Goal: Transaction & Acquisition: Purchase product/service

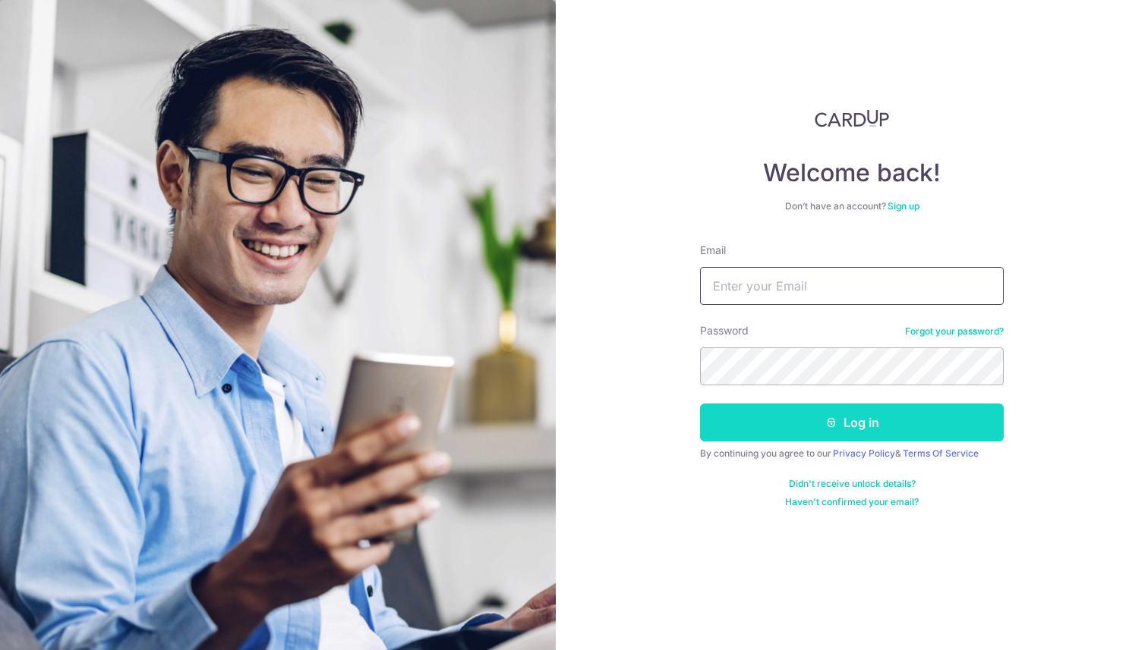
type input "euhoon@outlook.com"
click at [789, 414] on button "Log in" at bounding box center [852, 423] width 304 height 38
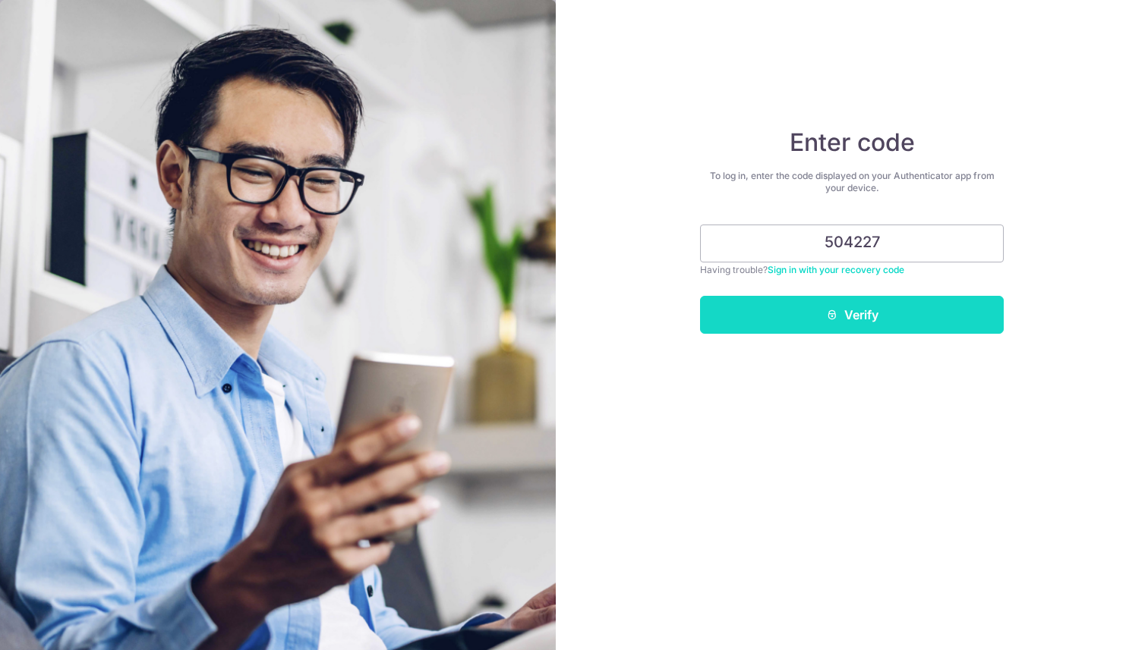
type input "504227"
click at [830, 299] on button "Verify" at bounding box center [852, 315] width 304 height 38
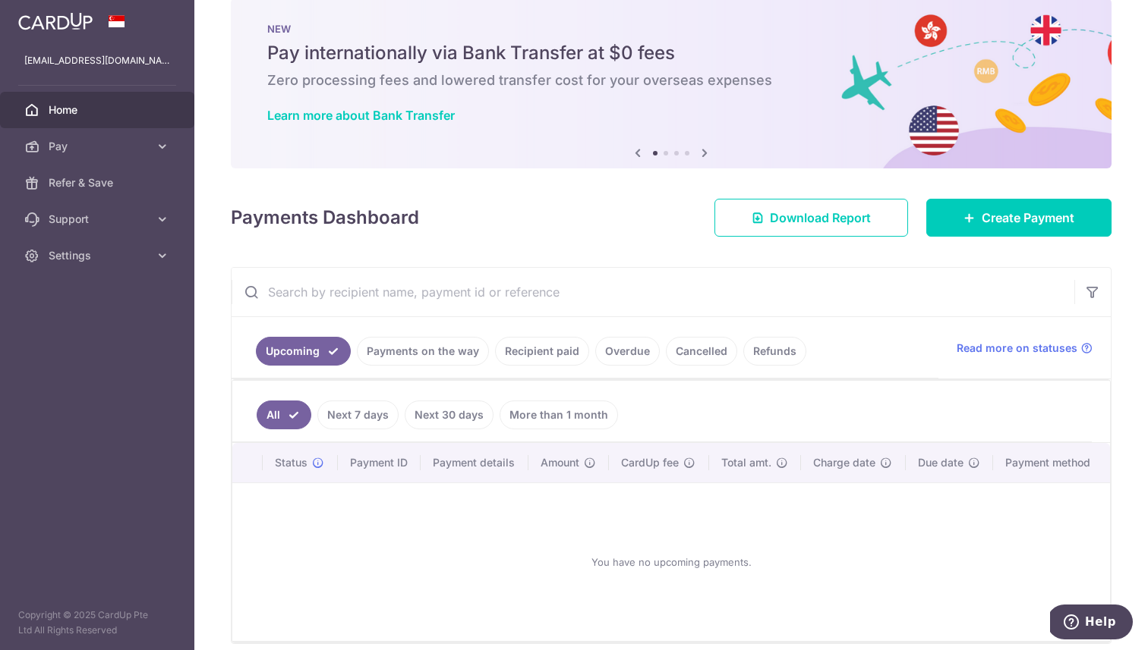
scroll to position [27, 0]
click at [977, 216] on link "Create Payment" at bounding box center [1018, 217] width 185 height 38
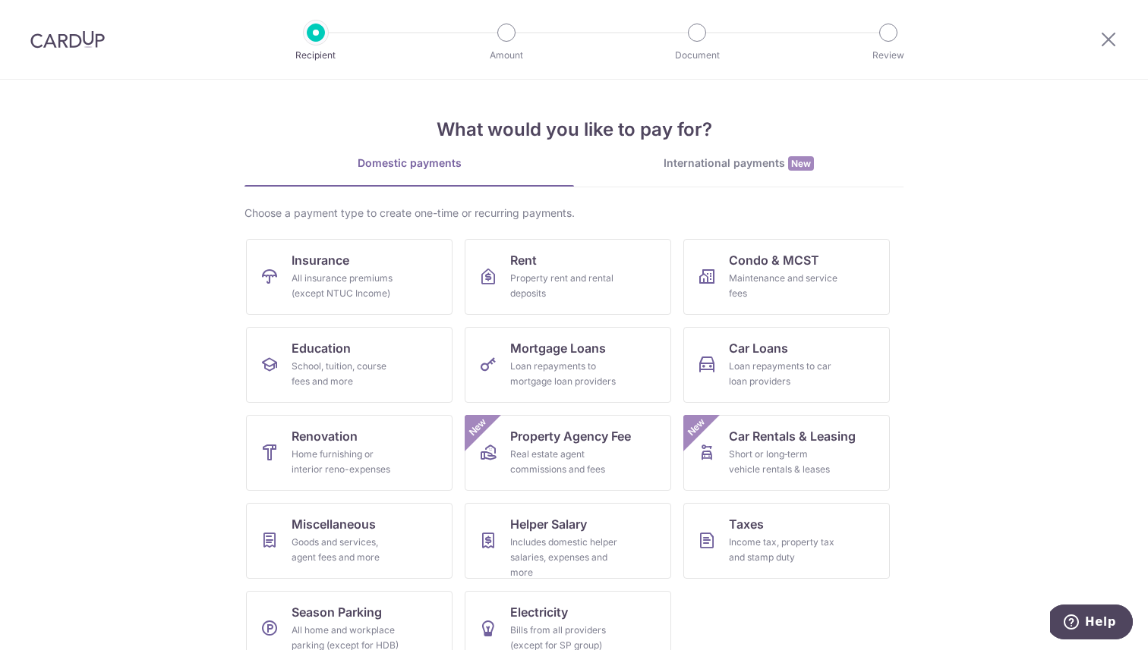
scroll to position [29, 0]
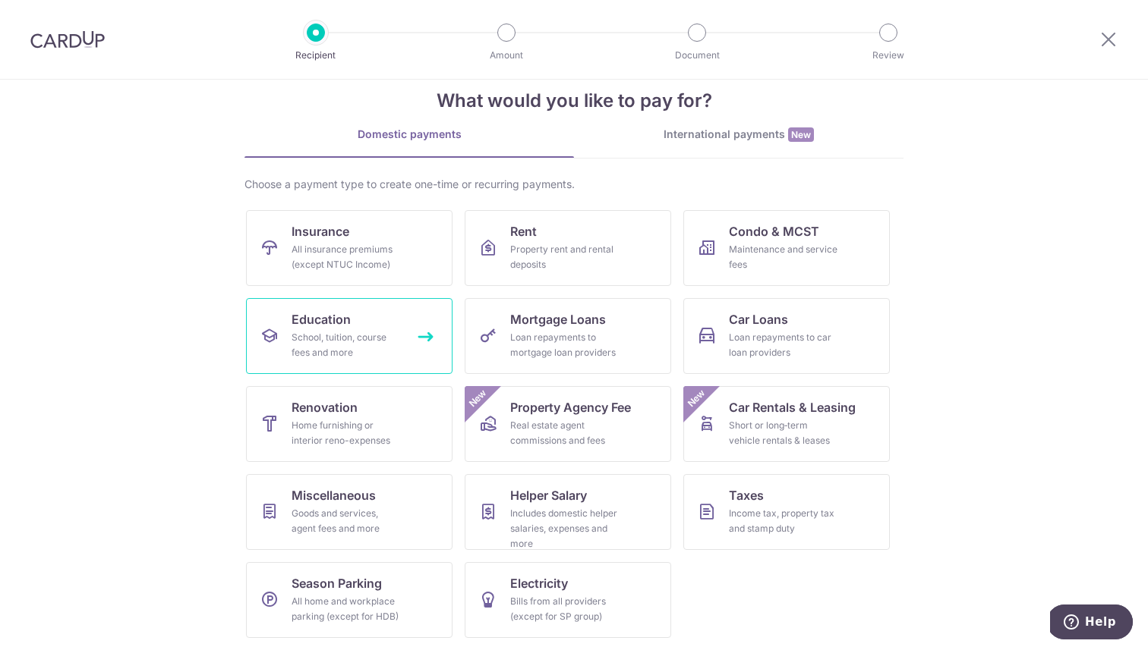
click at [345, 328] on span "Education" at bounding box center [320, 319] width 59 height 18
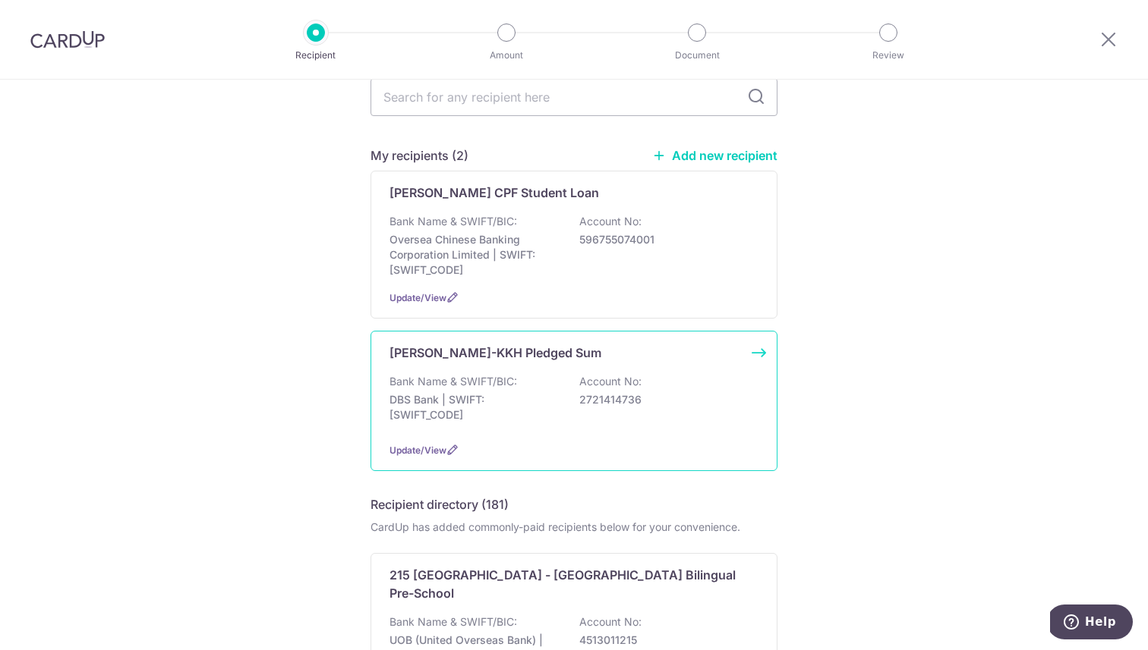
scroll to position [66, 0]
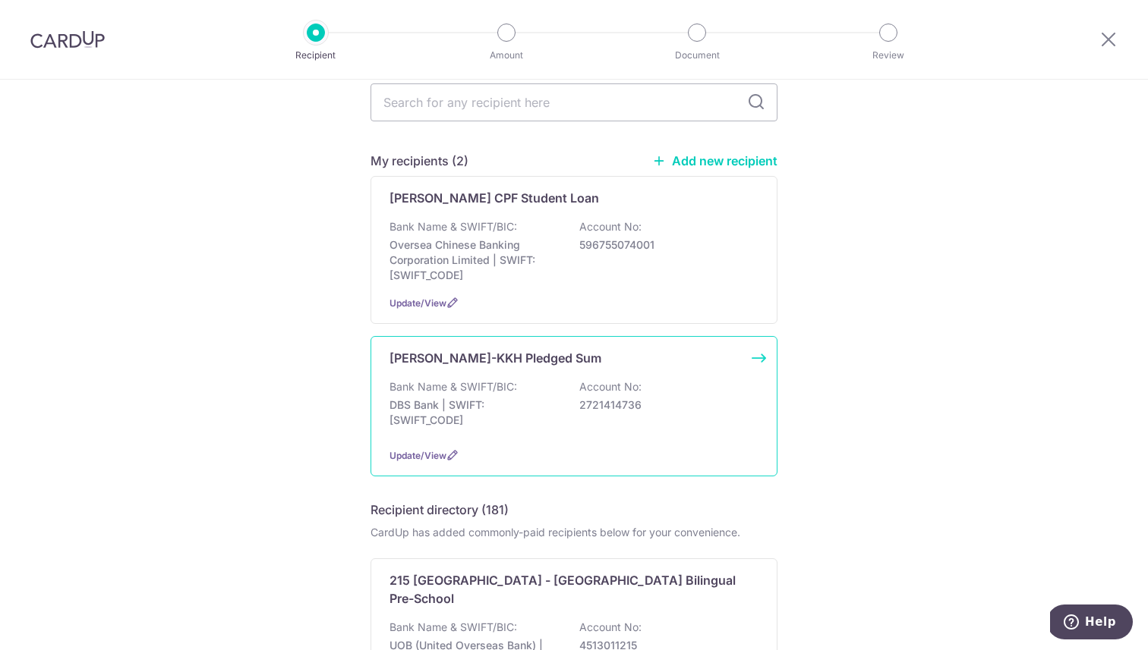
click at [627, 399] on p "2721414736" at bounding box center [664, 405] width 170 height 15
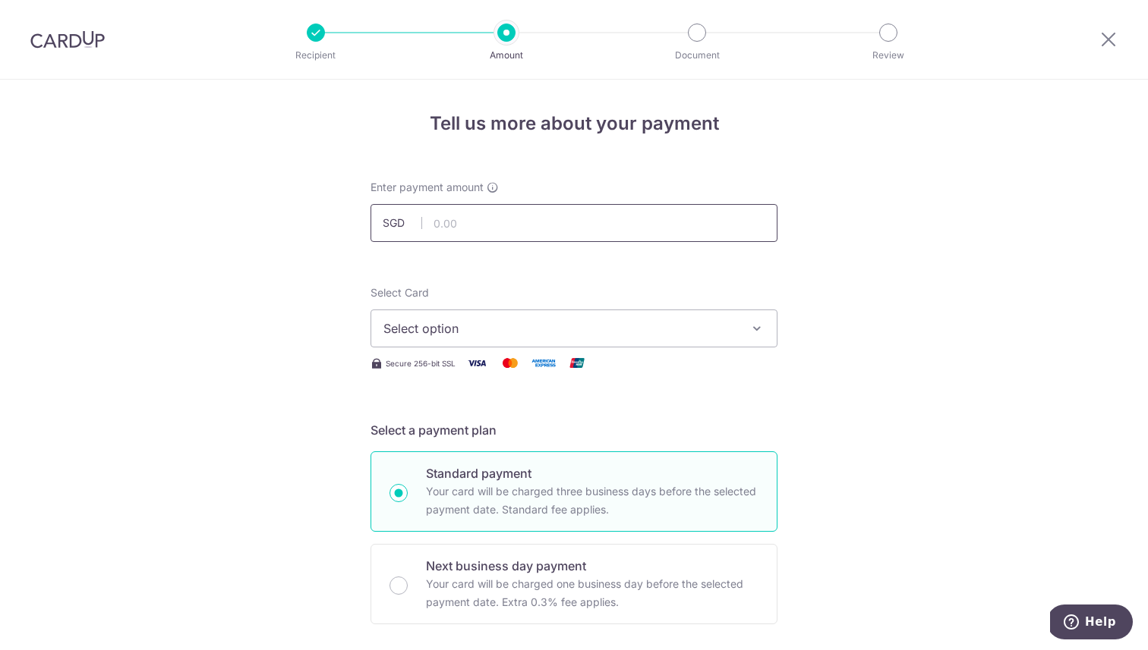
click at [630, 223] on input "text" at bounding box center [573, 223] width 407 height 38
type input "166.67"
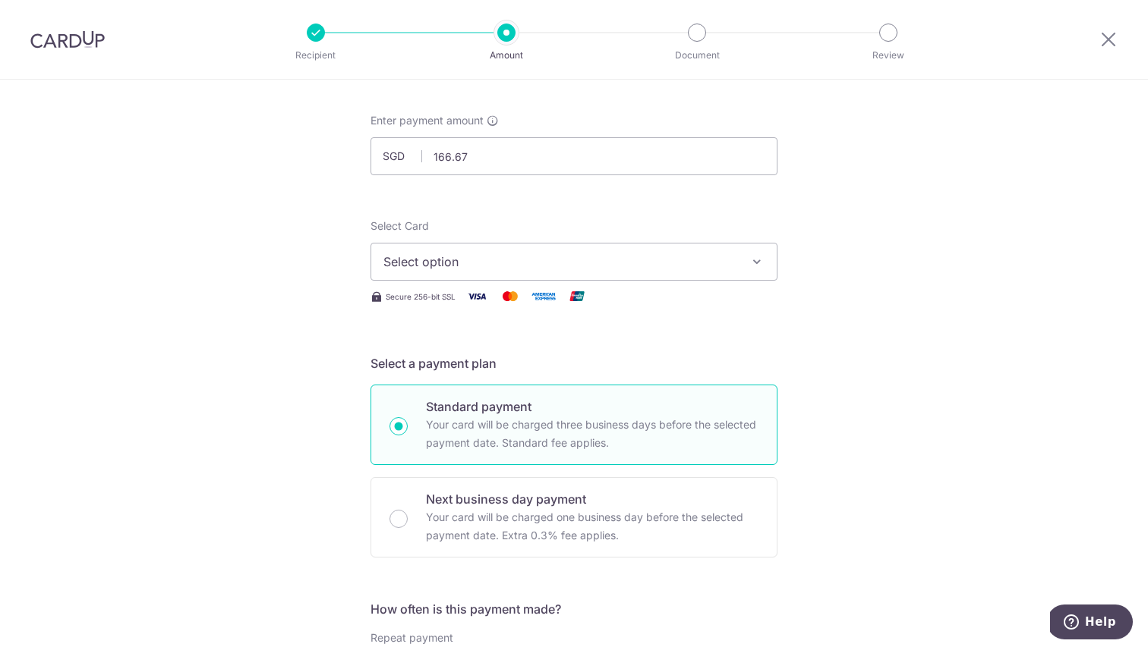
scroll to position [72, 0]
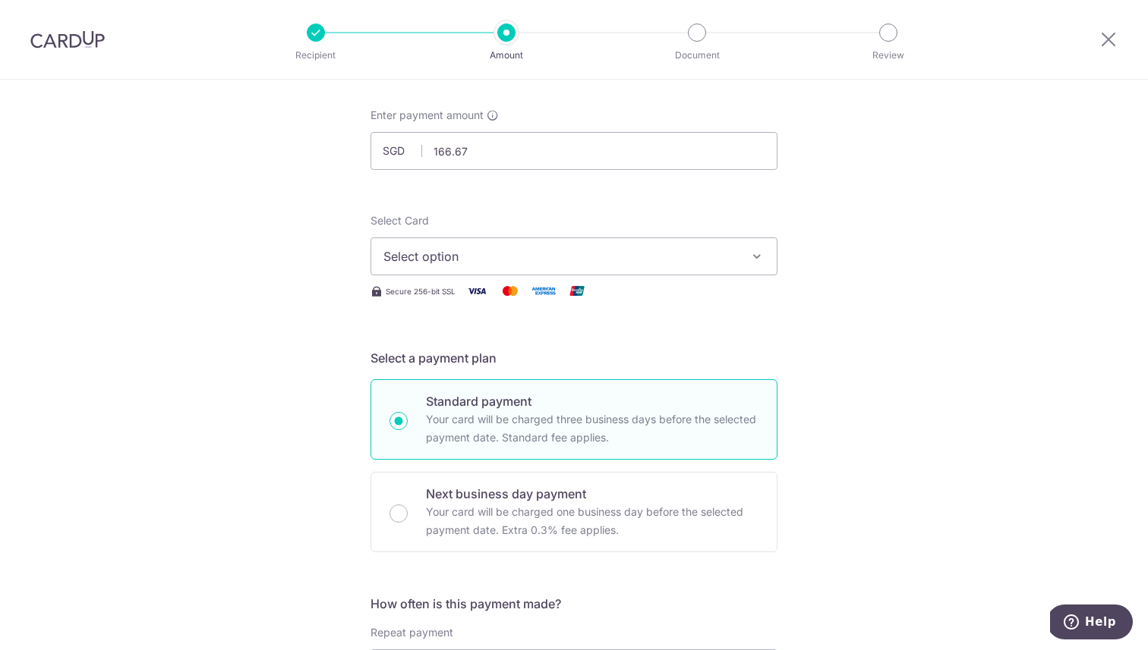
click at [736, 246] on button "Select option" at bounding box center [573, 257] width 407 height 38
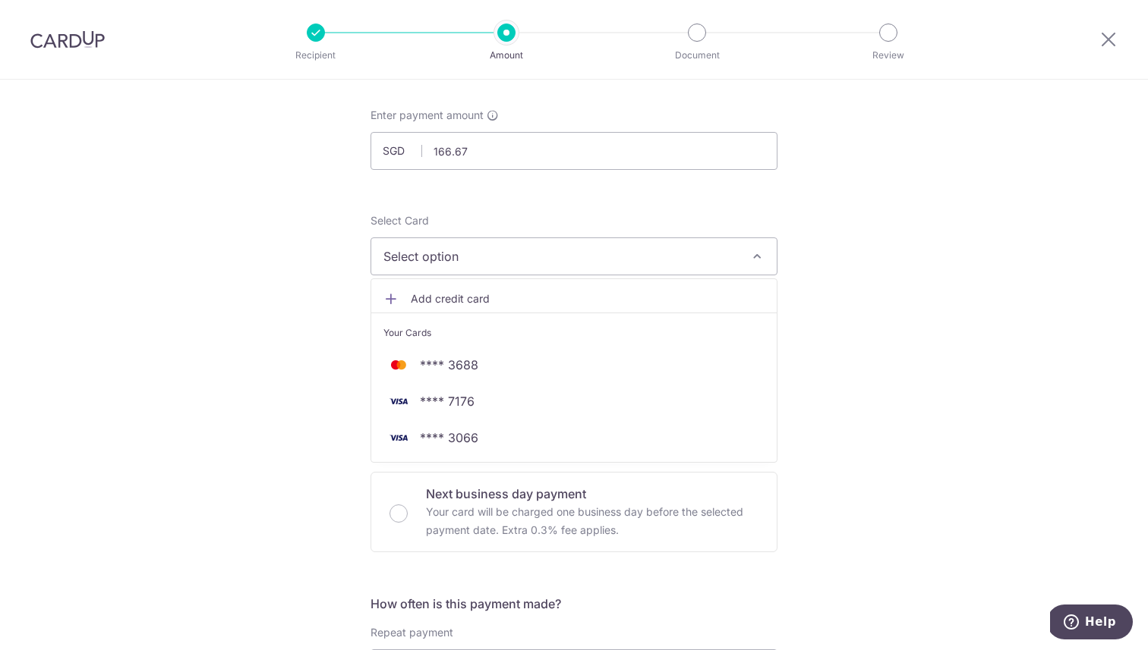
click at [528, 297] on span "Add credit card" at bounding box center [588, 298] width 354 height 15
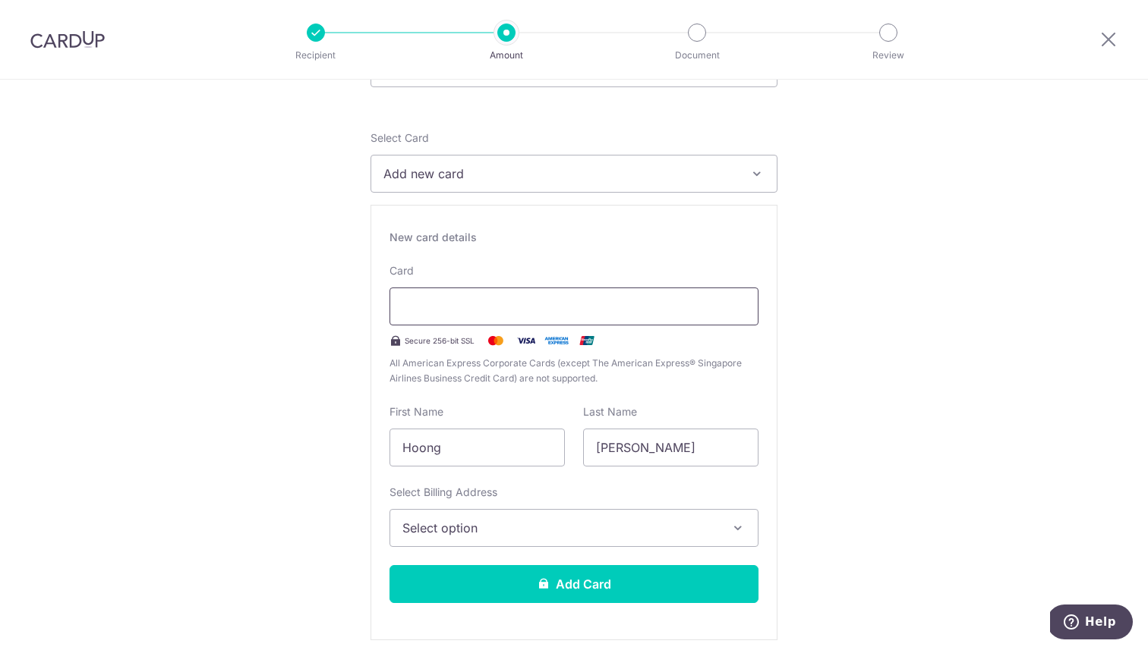
scroll to position [178, 0]
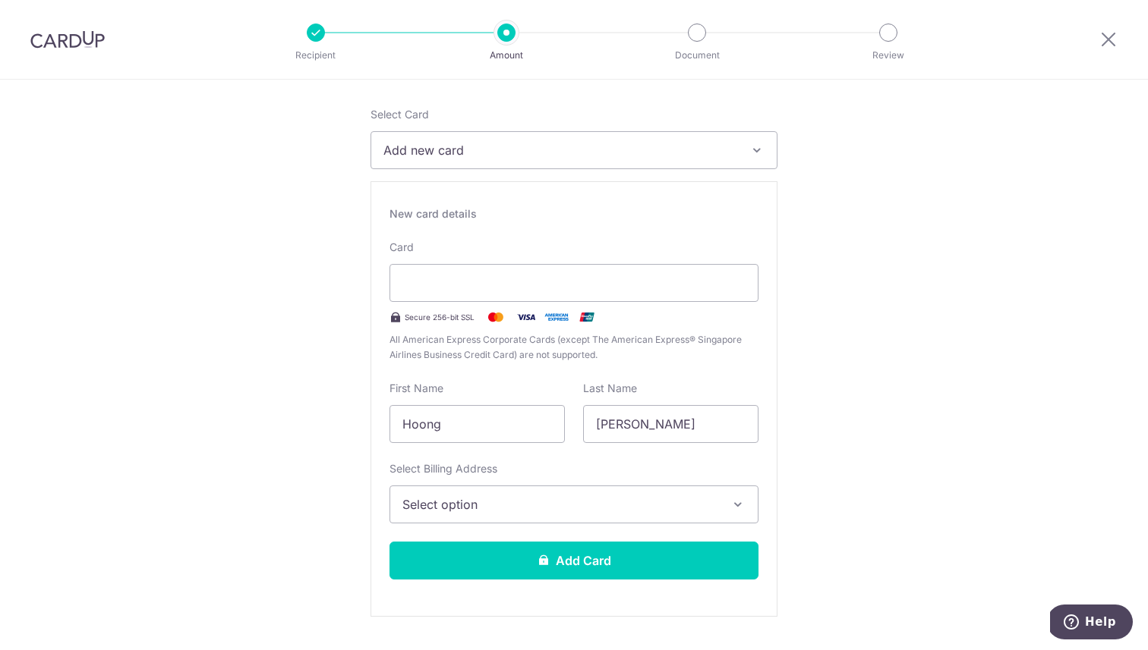
type input "07 / 2030"
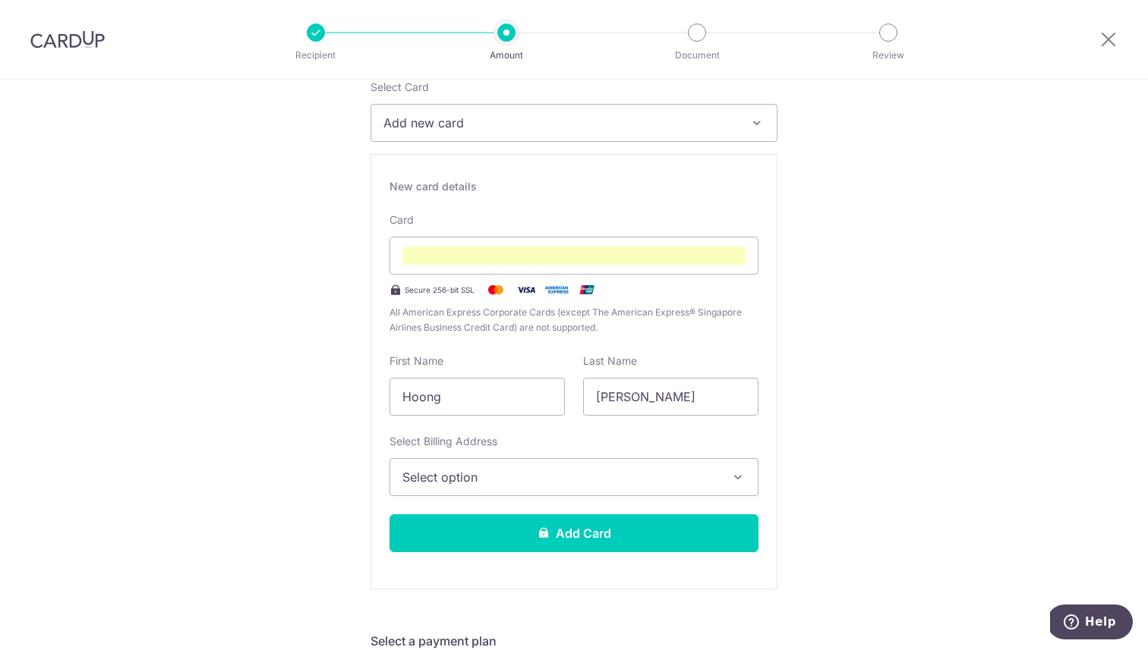
scroll to position [214, 0]
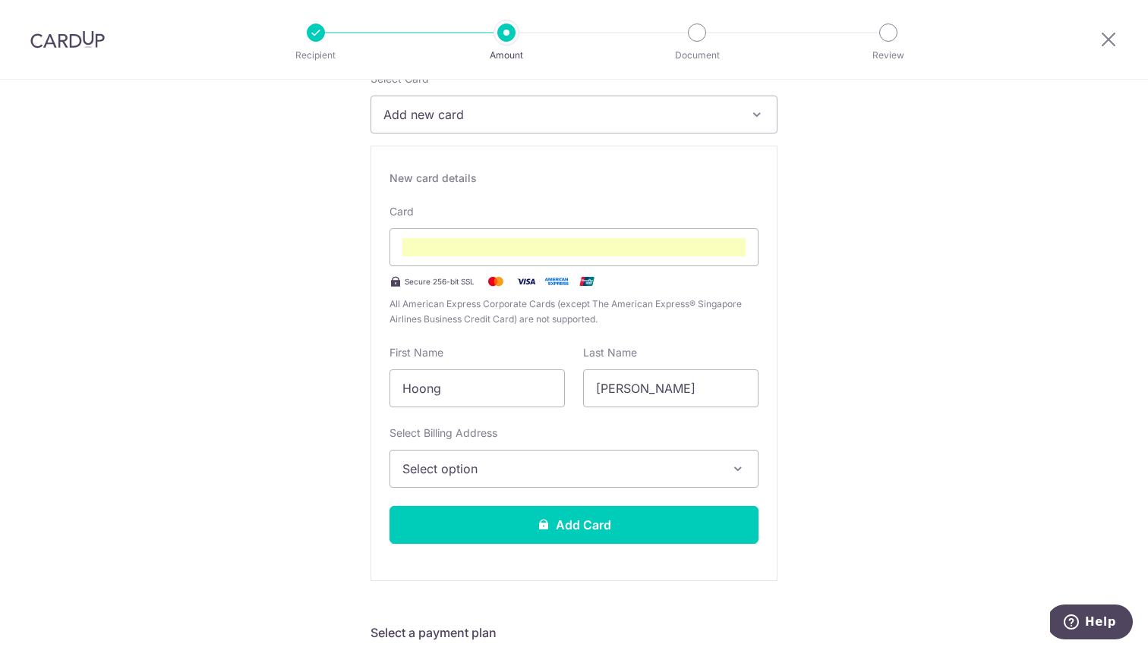
click at [588, 474] on span "Select option" at bounding box center [560, 469] width 316 height 18
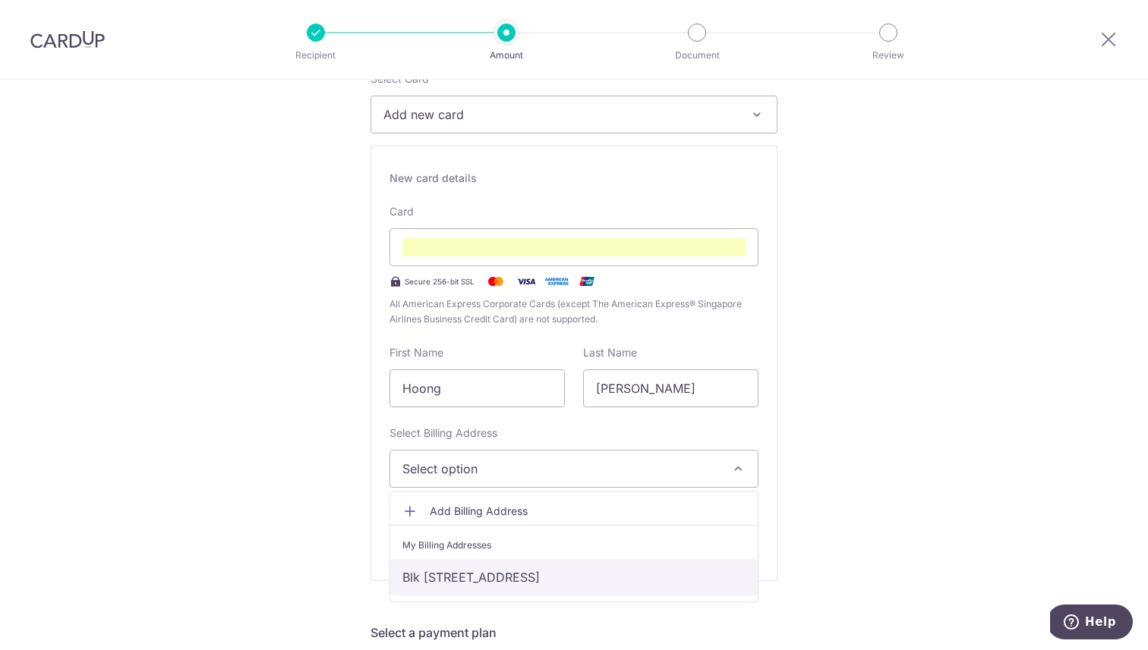
click at [543, 580] on link "Blk 186, #13-114, Boon Lay AVE, Singapore, Singapore, Singapore-640186" at bounding box center [573, 577] width 367 height 36
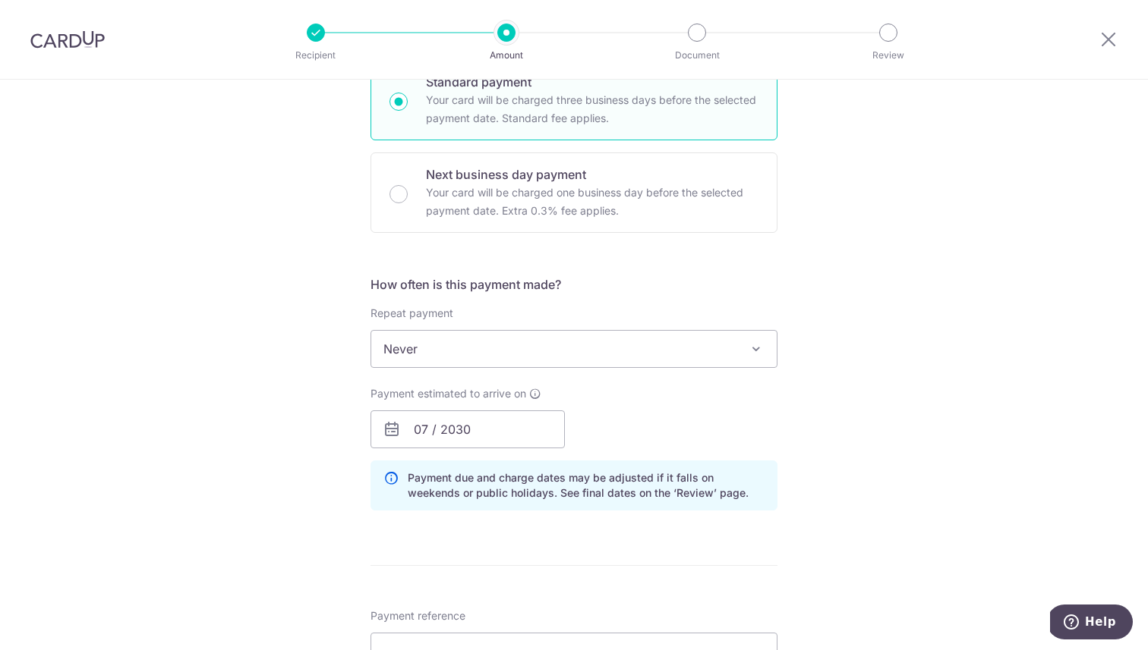
scroll to position [811, 0]
click at [594, 348] on span "Never" at bounding box center [573, 346] width 405 height 36
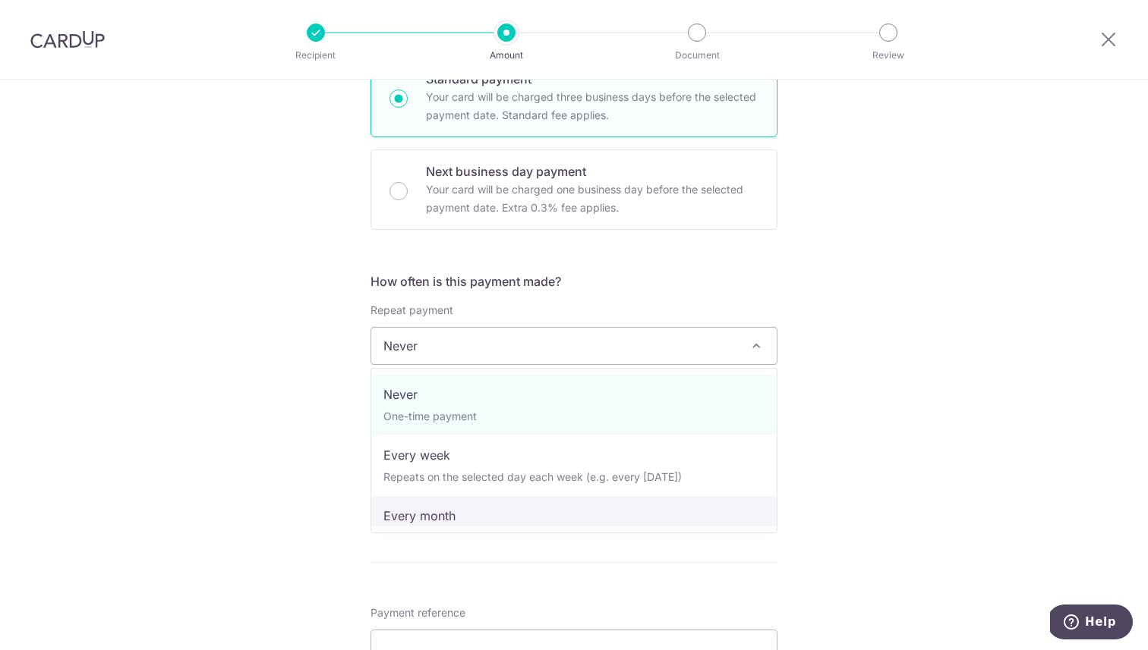
select select "3"
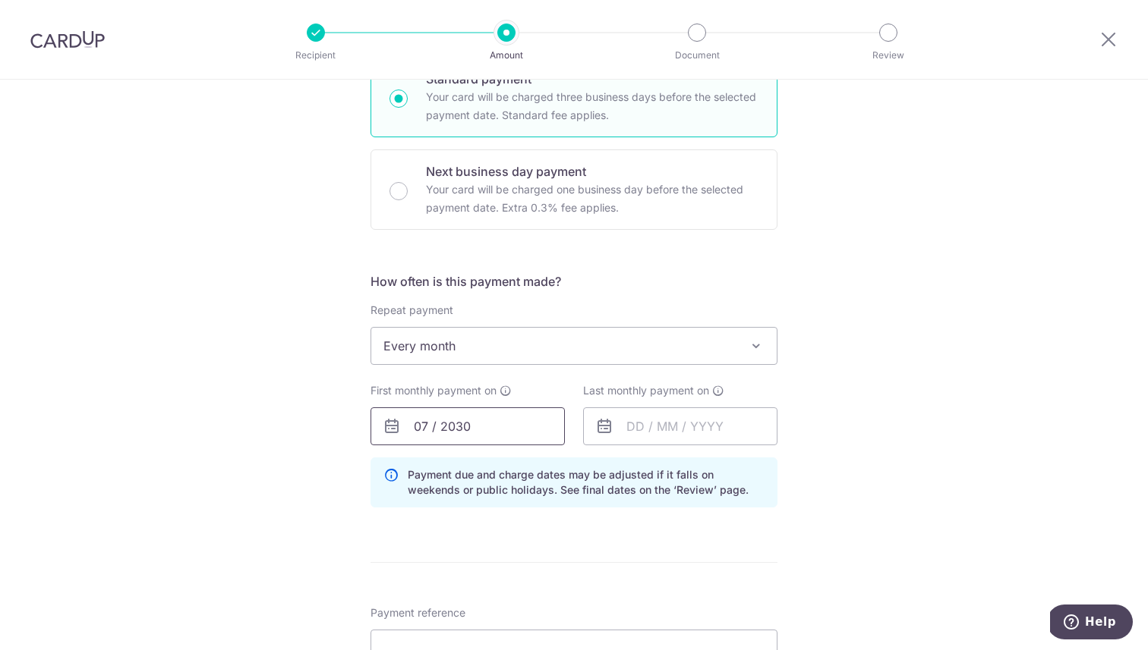
click at [502, 432] on input "07 / 2030" at bounding box center [467, 427] width 194 height 38
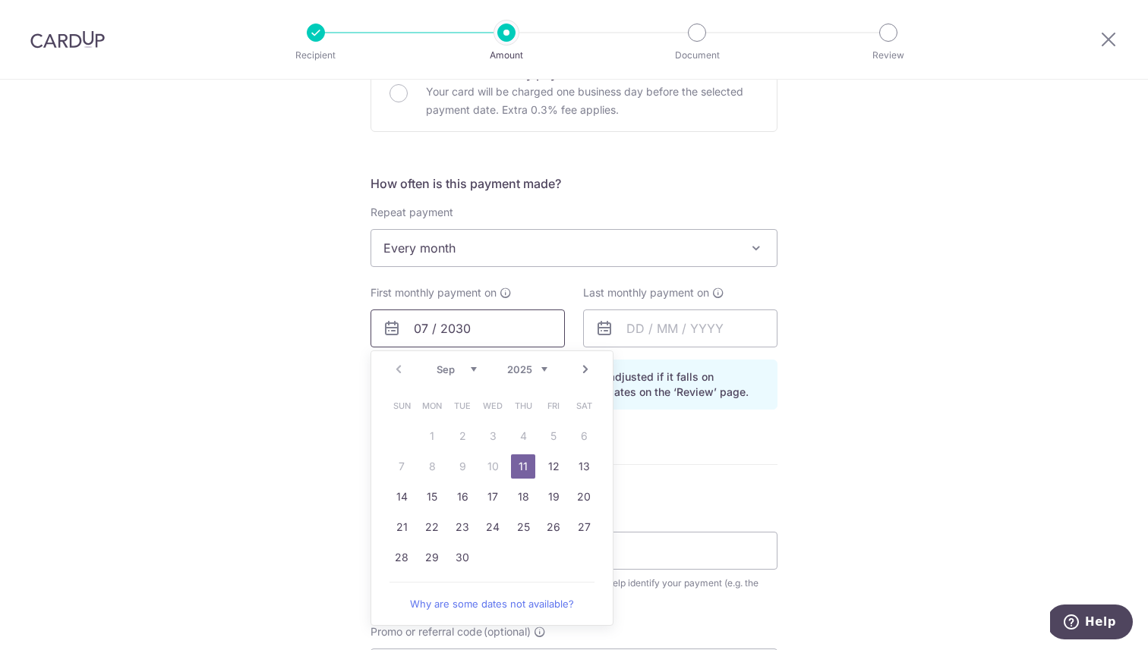
scroll to position [920, 0]
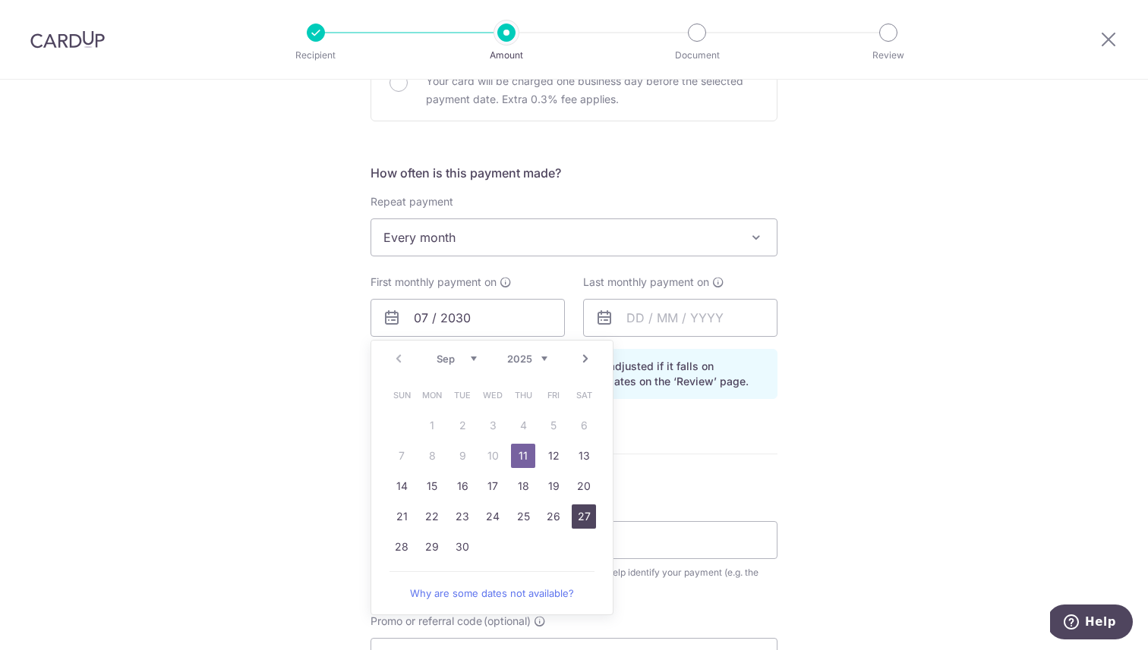
click at [582, 512] on link "27" at bounding box center [584, 517] width 24 height 24
type input "[DATE]"
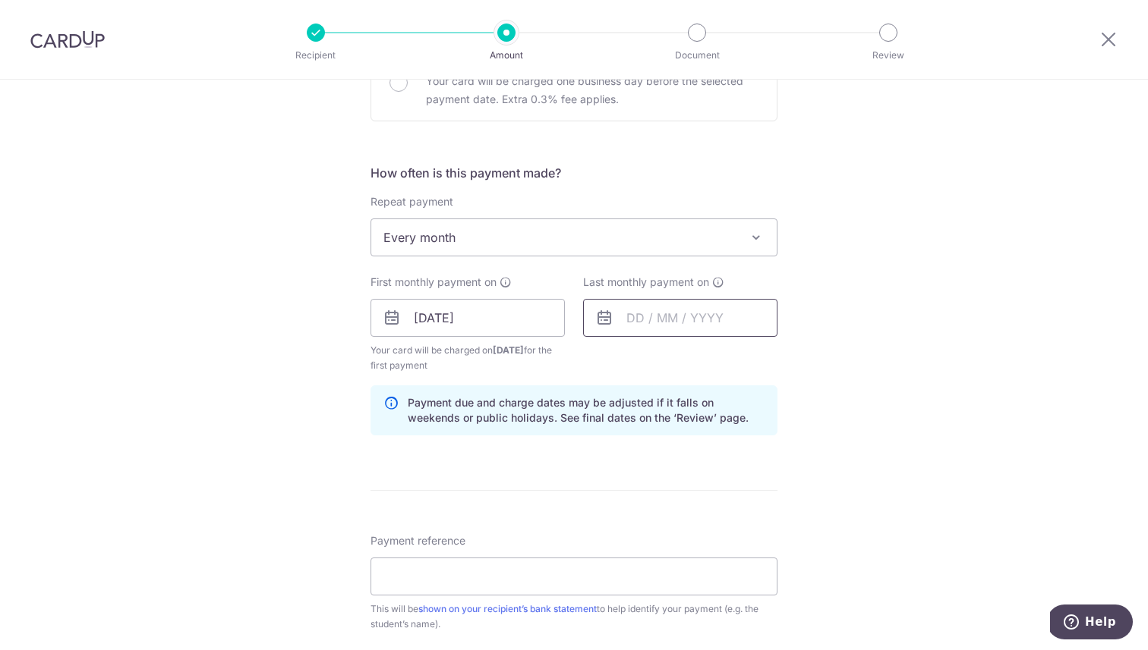
click at [663, 317] on input "text" at bounding box center [680, 318] width 194 height 38
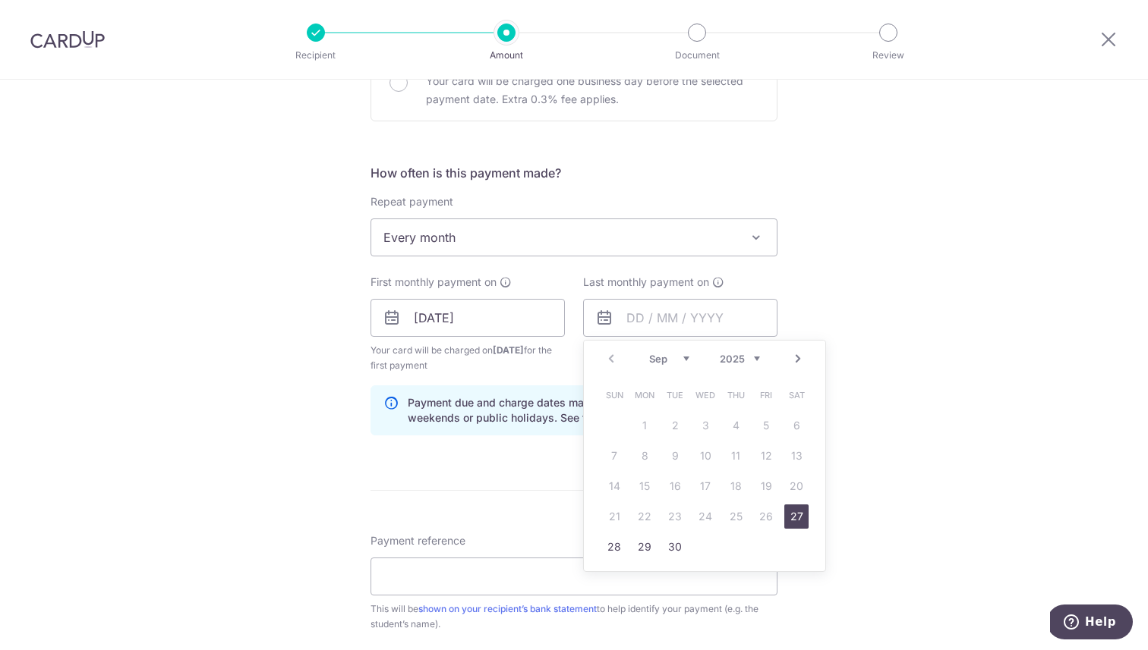
click at [754, 357] on select "2025 2026 2027 2028 2029 2030 2031 2032 2033 2034 2035" at bounding box center [740, 359] width 40 height 12
click at [684, 358] on select "Jan Feb Mar Apr May Jun Jul Aug Sep Oct Nov Dec" at bounding box center [669, 359] width 40 height 12
click at [677, 543] on link "27" at bounding box center [675, 547] width 24 height 24
type input "[DATE]"
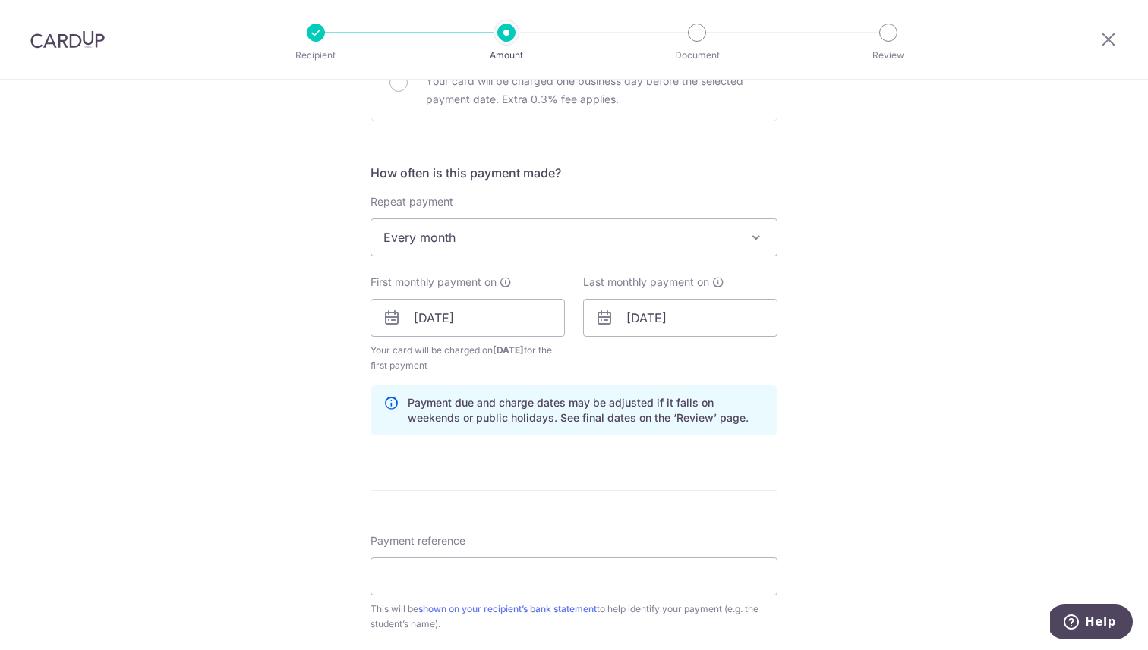
click at [903, 309] on div "Tell us more about your payment Enter payment amount SGD 166.67 166.67 Select C…" at bounding box center [574, 93] width 1148 height 1867
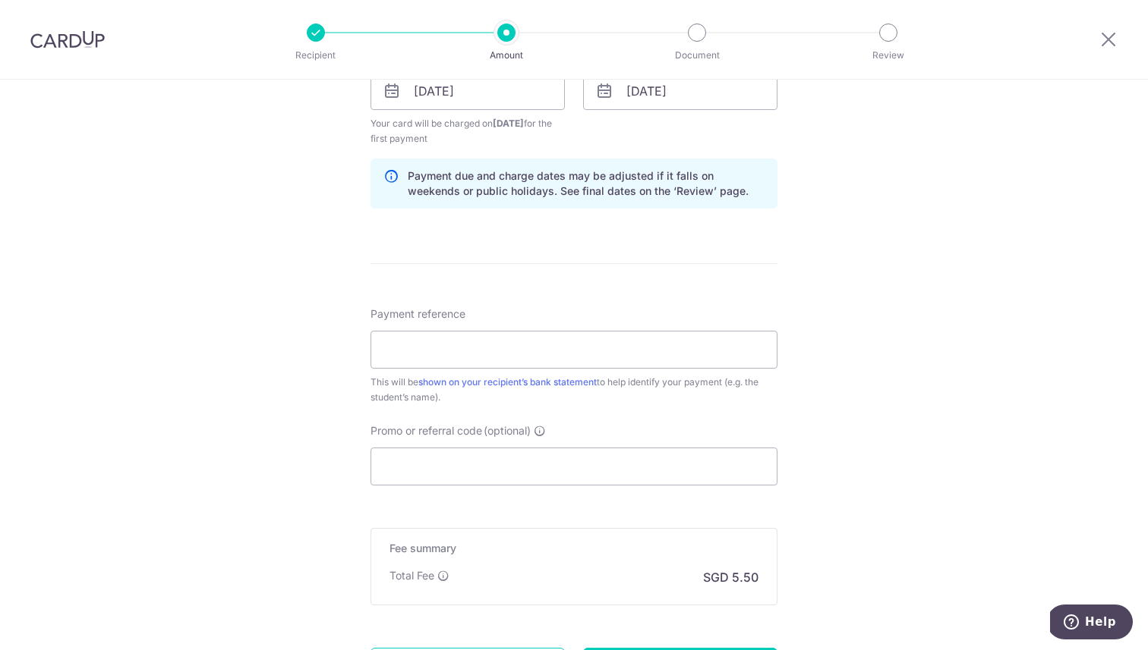
scroll to position [1163, 0]
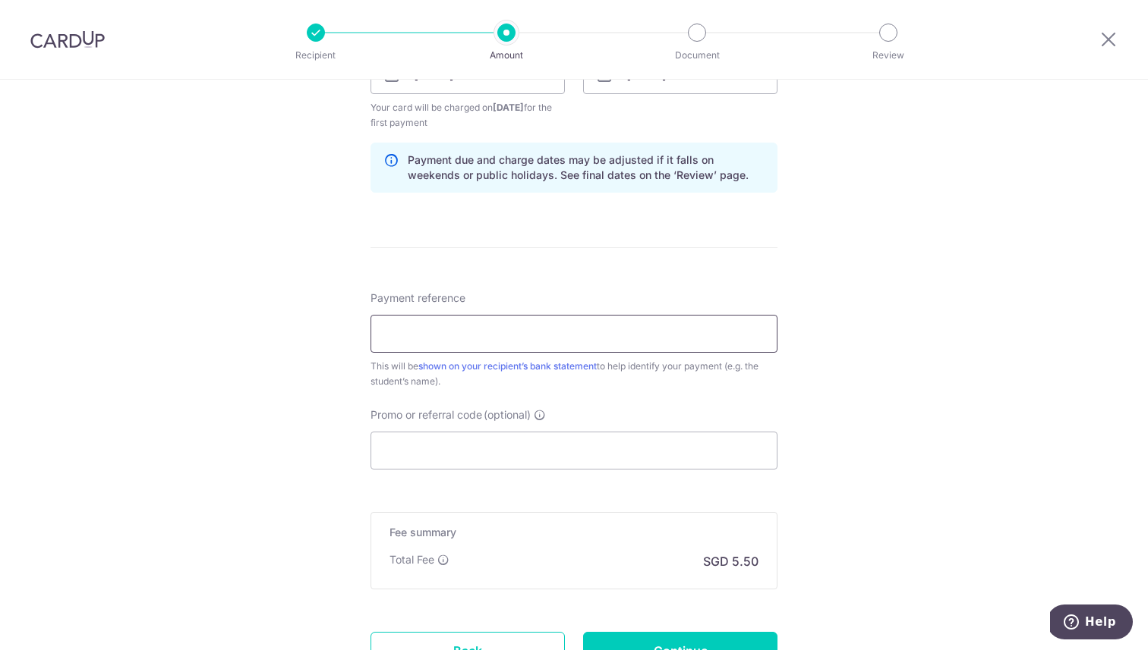
click at [577, 335] on input "Payment reference" at bounding box center [573, 334] width 407 height 38
type input "SUTD-KKH Pledged Sum"
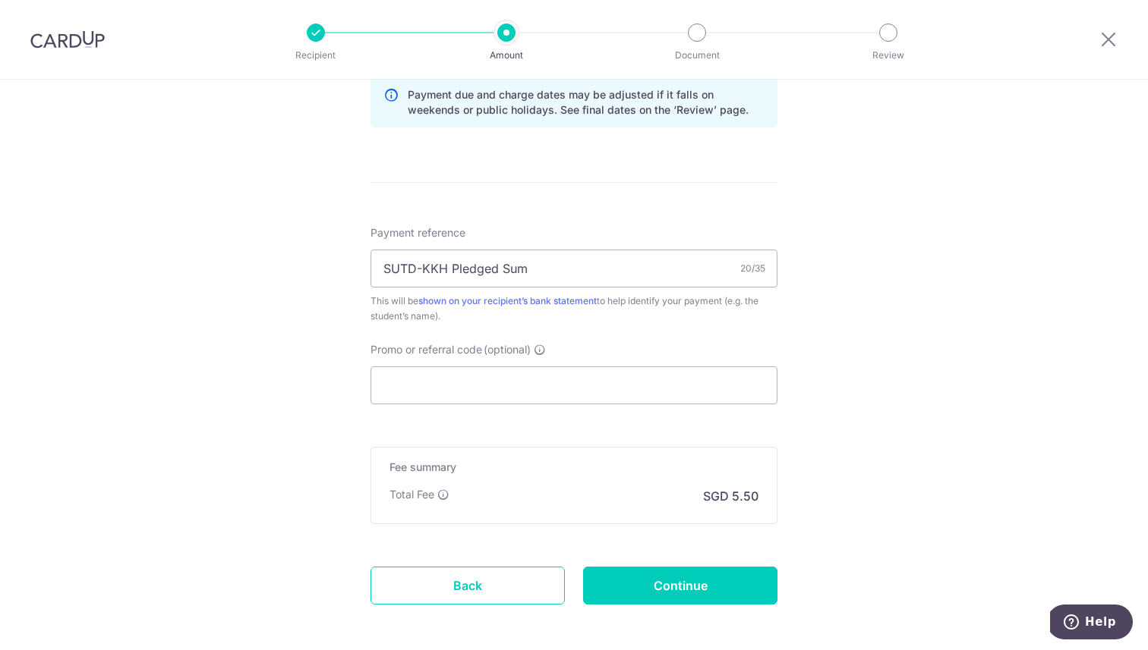
scroll to position [1245, 0]
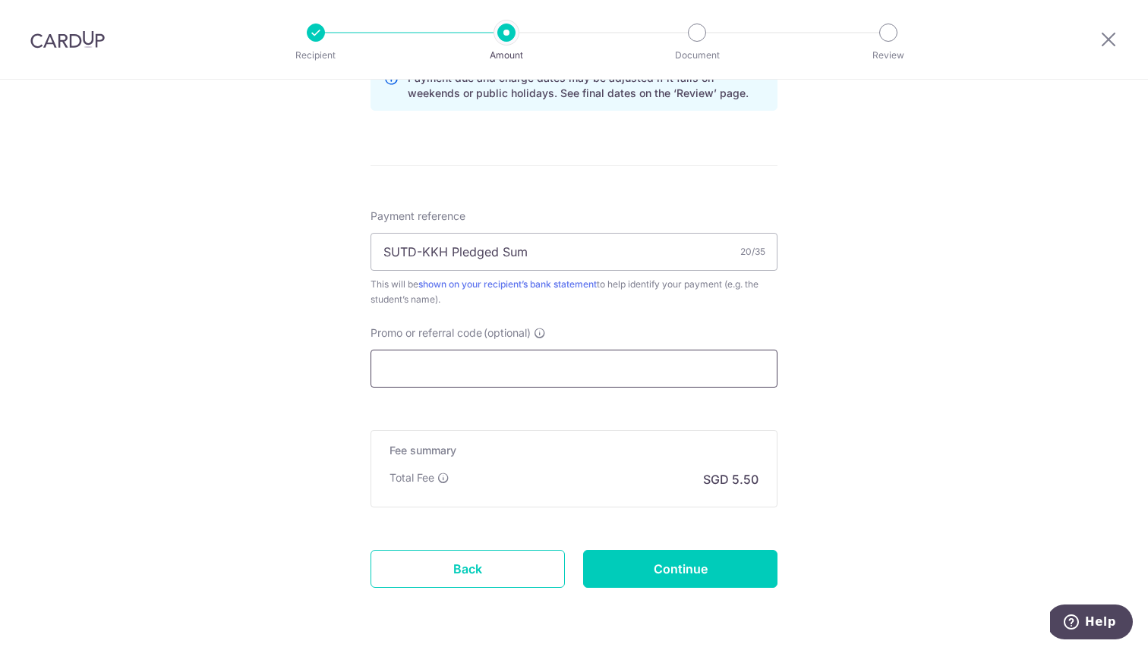
click at [635, 365] on input "Promo or referral code (optional)" at bounding box center [573, 369] width 407 height 38
paste input "REC185"
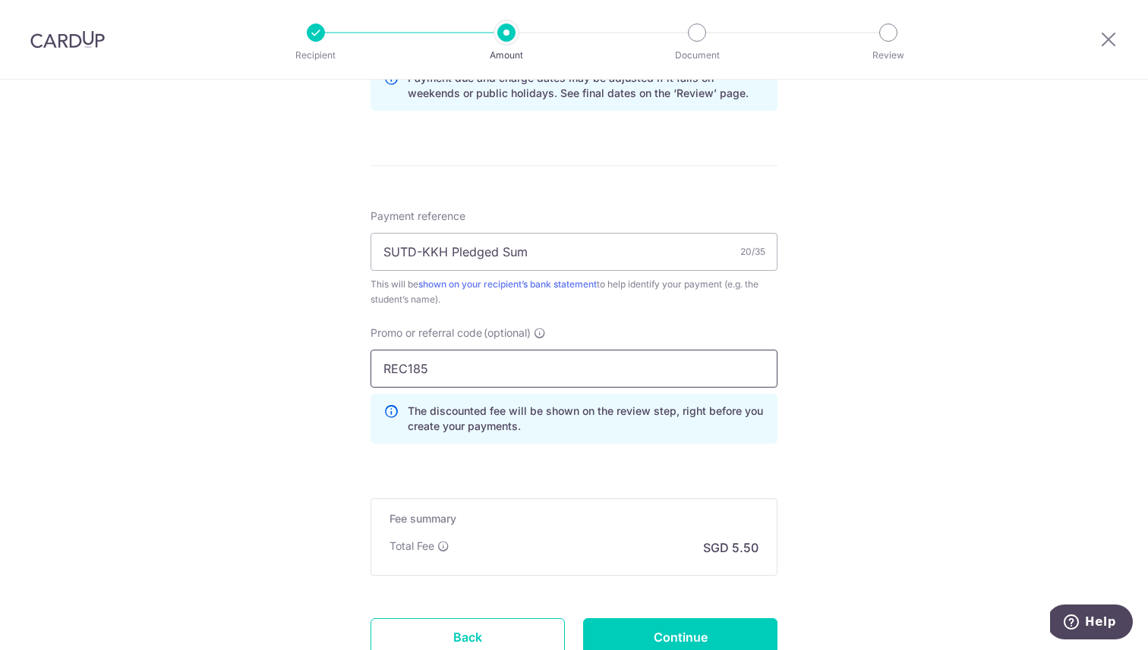
type input "REC185"
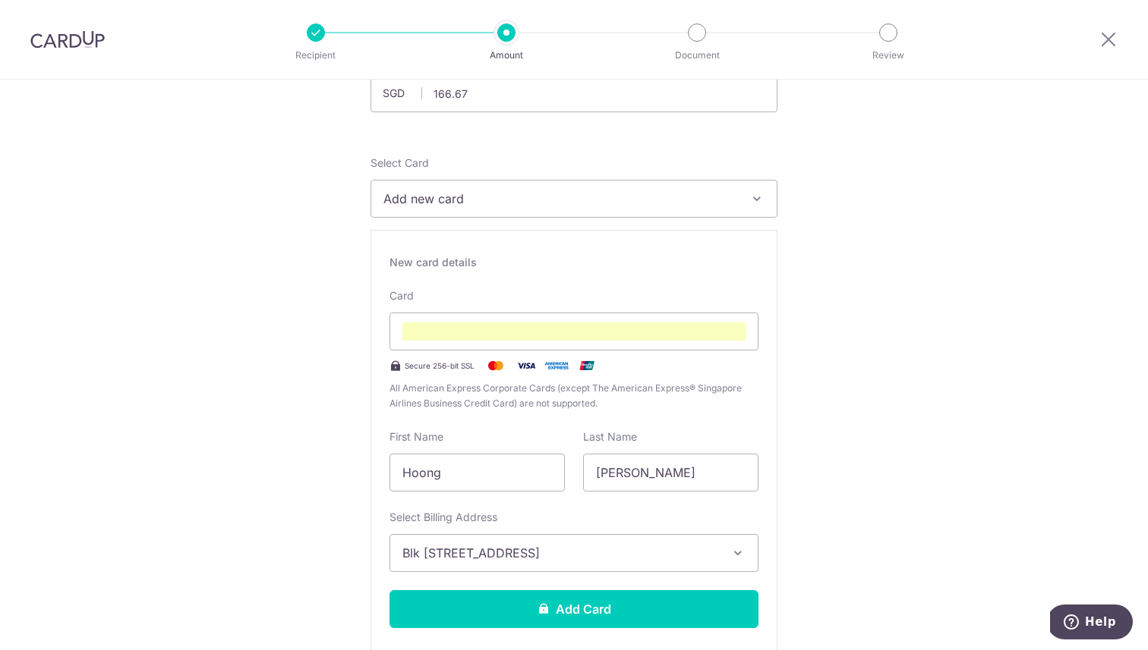
scroll to position [0, 0]
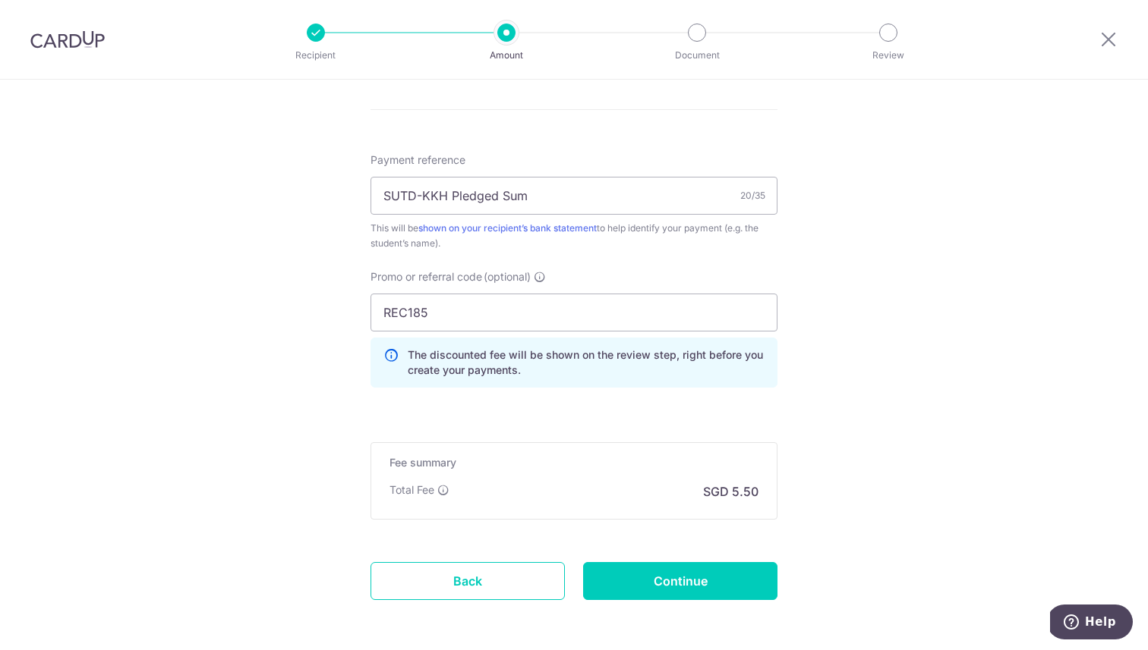
scroll to position [1365, 0]
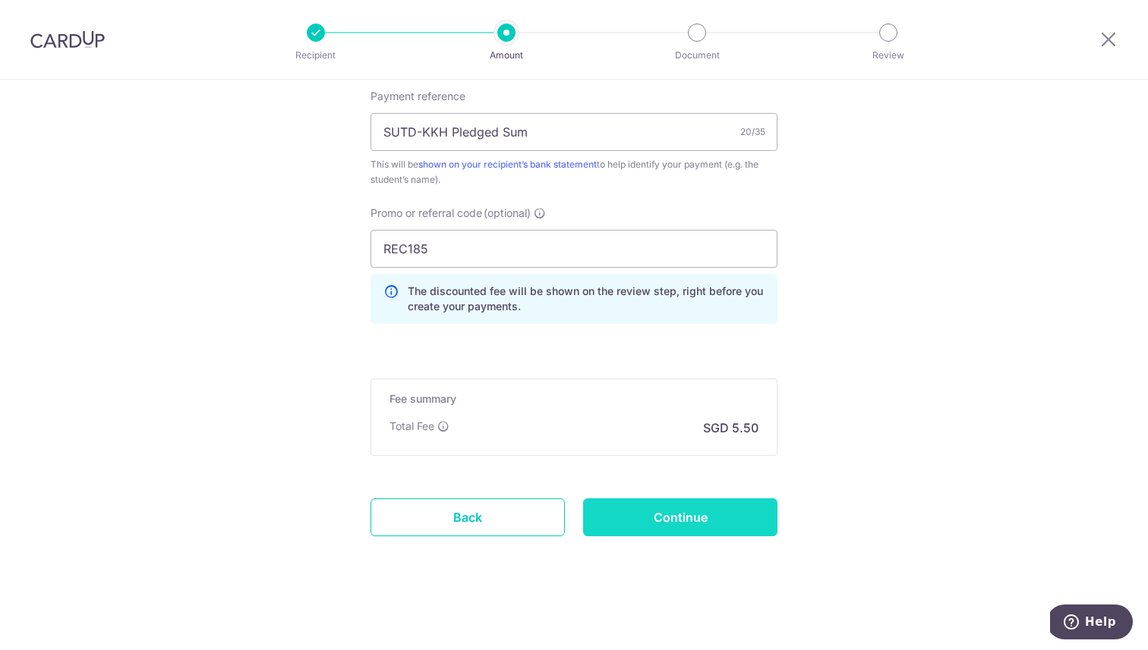
click at [754, 507] on input "Continue" at bounding box center [680, 518] width 194 height 38
type input "Create Schedule"
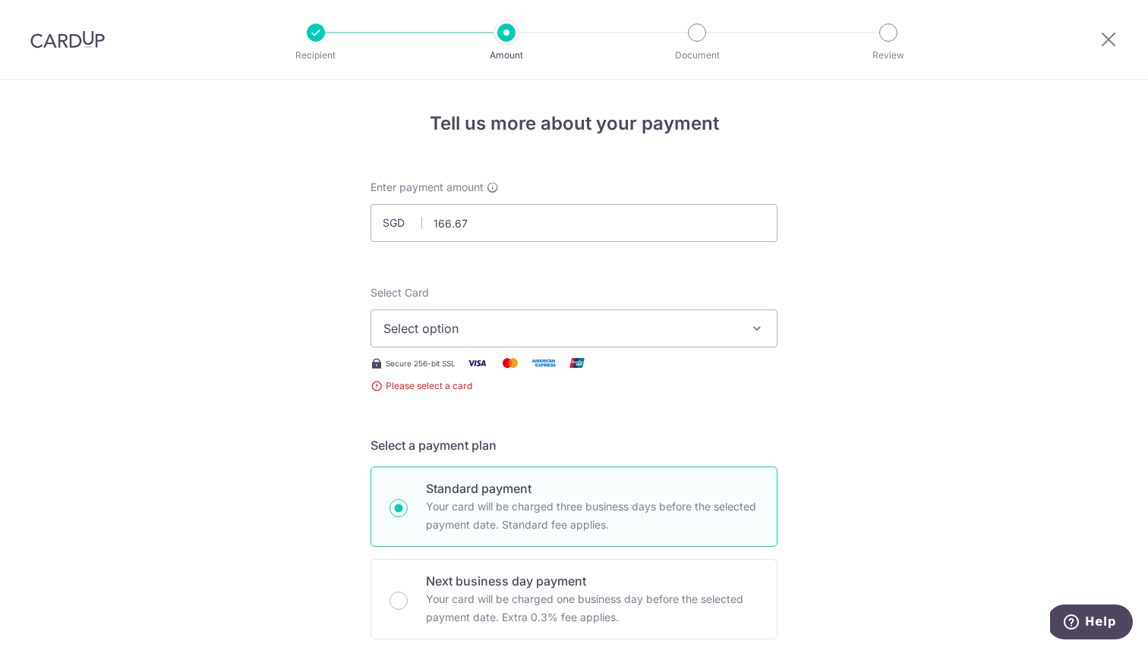
click at [739, 333] on button "Select option" at bounding box center [573, 329] width 407 height 38
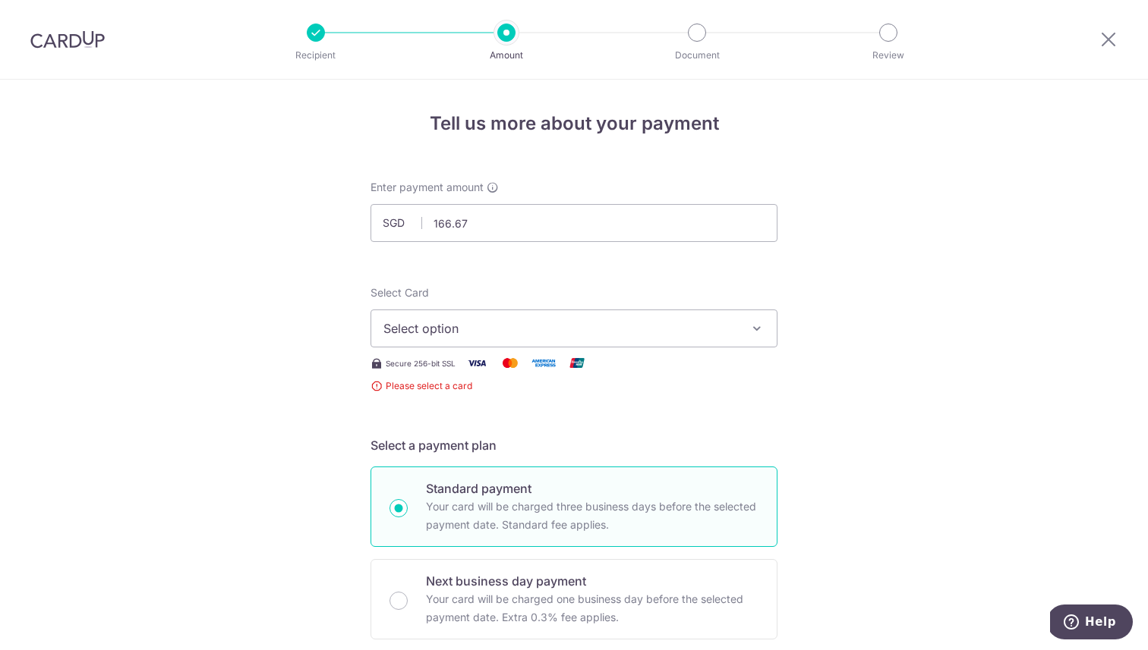
click at [528, 340] on button "Select option" at bounding box center [573, 329] width 407 height 38
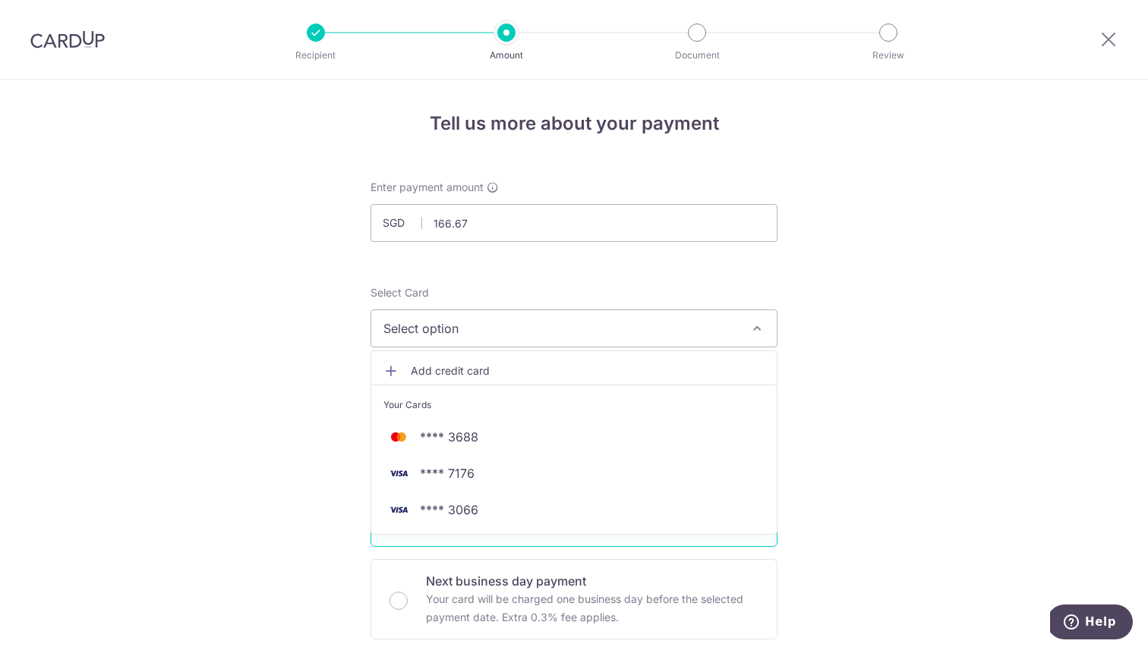
click at [496, 369] on span "Add credit card" at bounding box center [588, 371] width 354 height 15
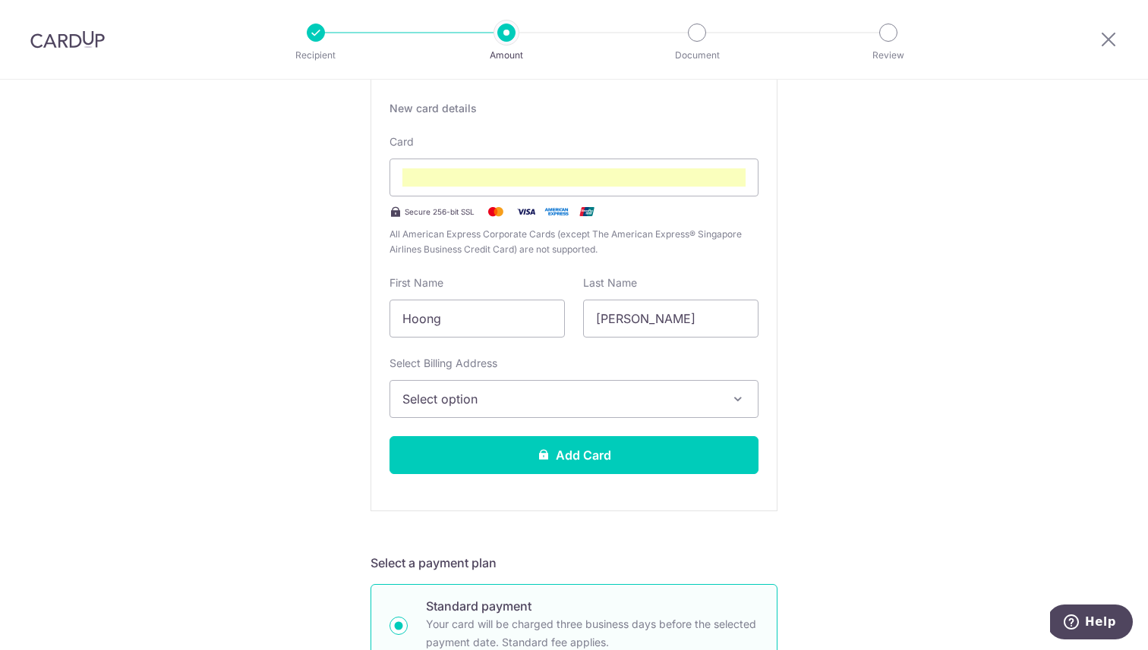
scroll to position [282, 0]
click at [557, 400] on span "Select option" at bounding box center [560, 401] width 316 height 18
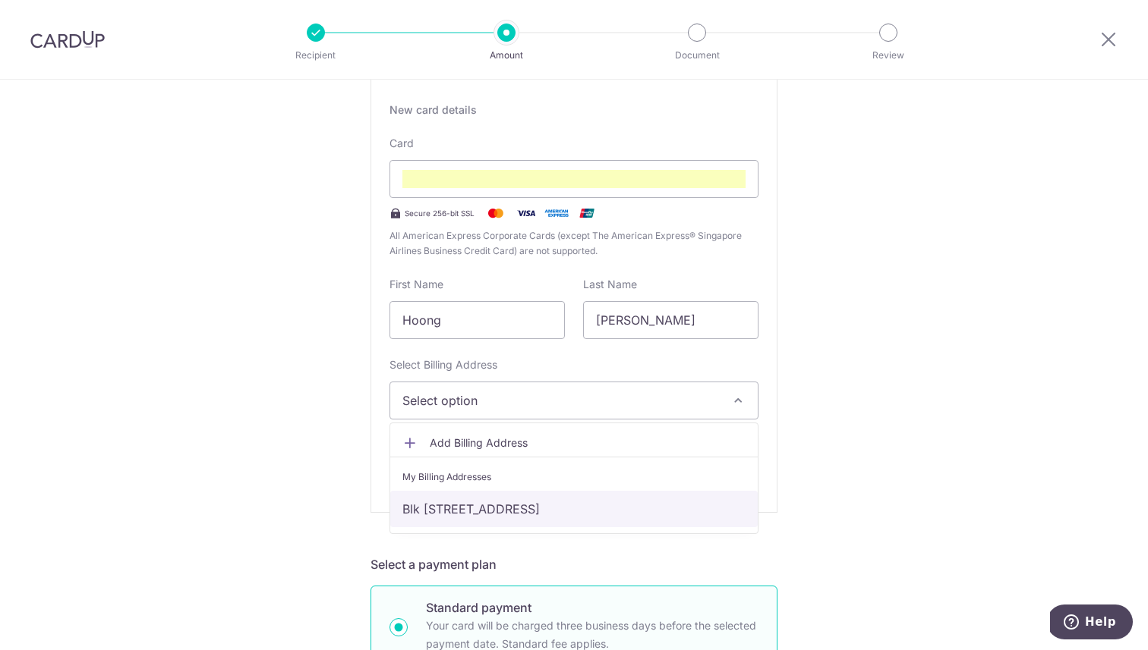
click at [524, 514] on link "Blk [STREET_ADDRESS]" at bounding box center [573, 509] width 367 height 36
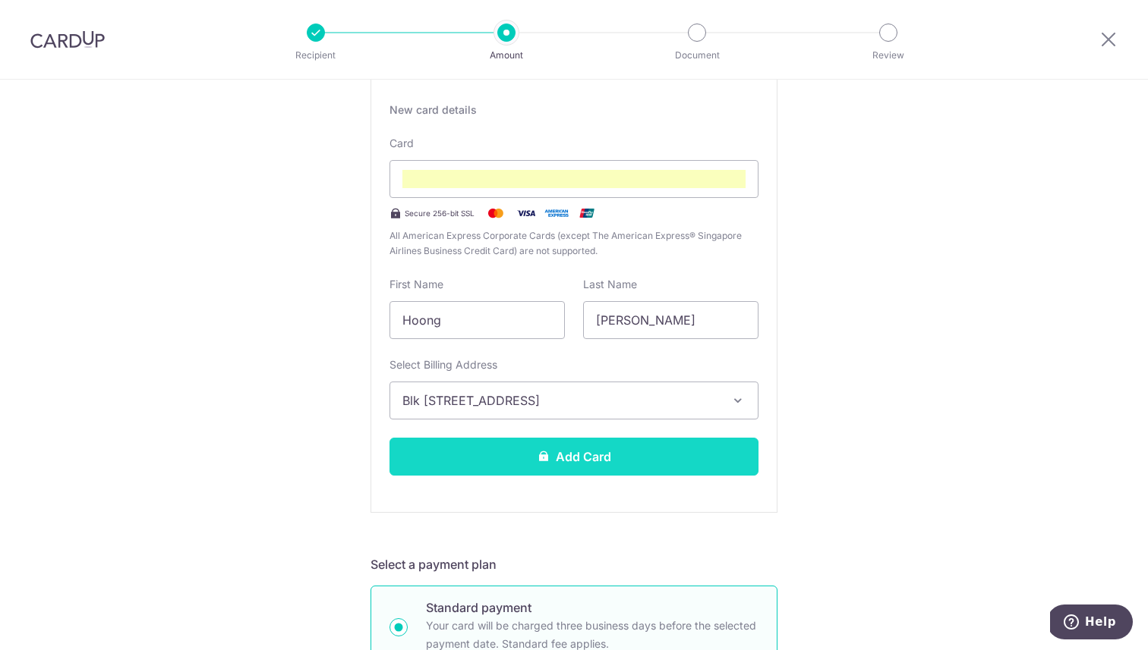
click at [664, 449] on button "Add Card" at bounding box center [573, 457] width 369 height 38
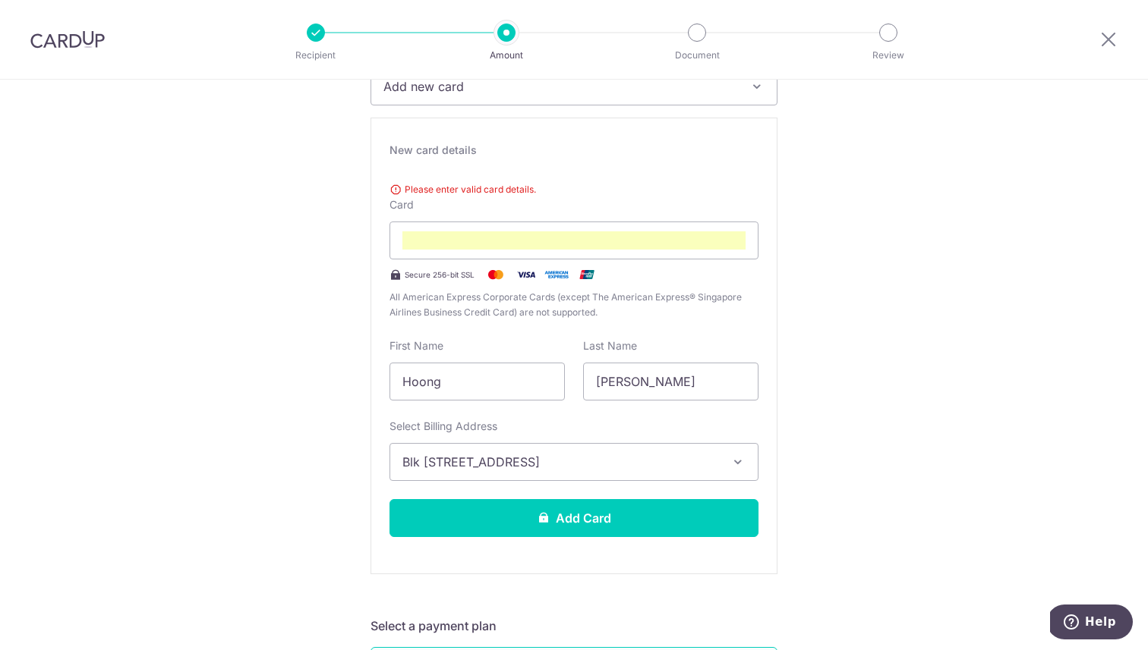
scroll to position [230, 0]
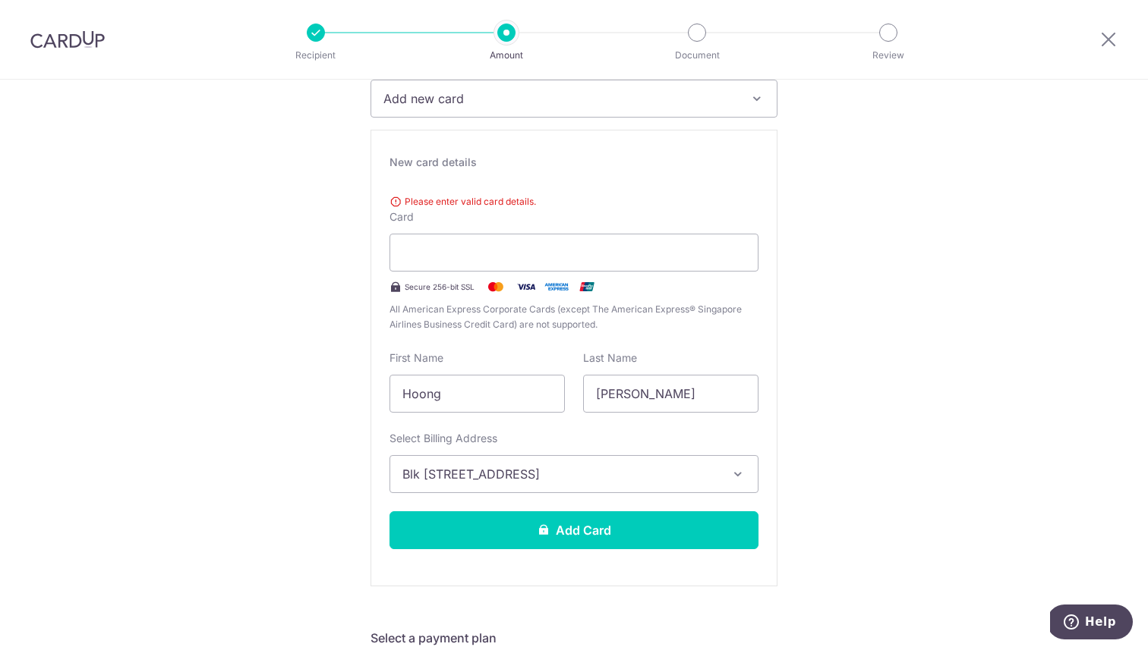
click at [524, 216] on div "Please enter valid card details. Card Secure 256-bit SSL All American Express C…" at bounding box center [573, 260] width 369 height 144
click at [774, 313] on div "New card details Please enter valid card details. Card Secure 256-bit SSL All A…" at bounding box center [573, 358] width 407 height 457
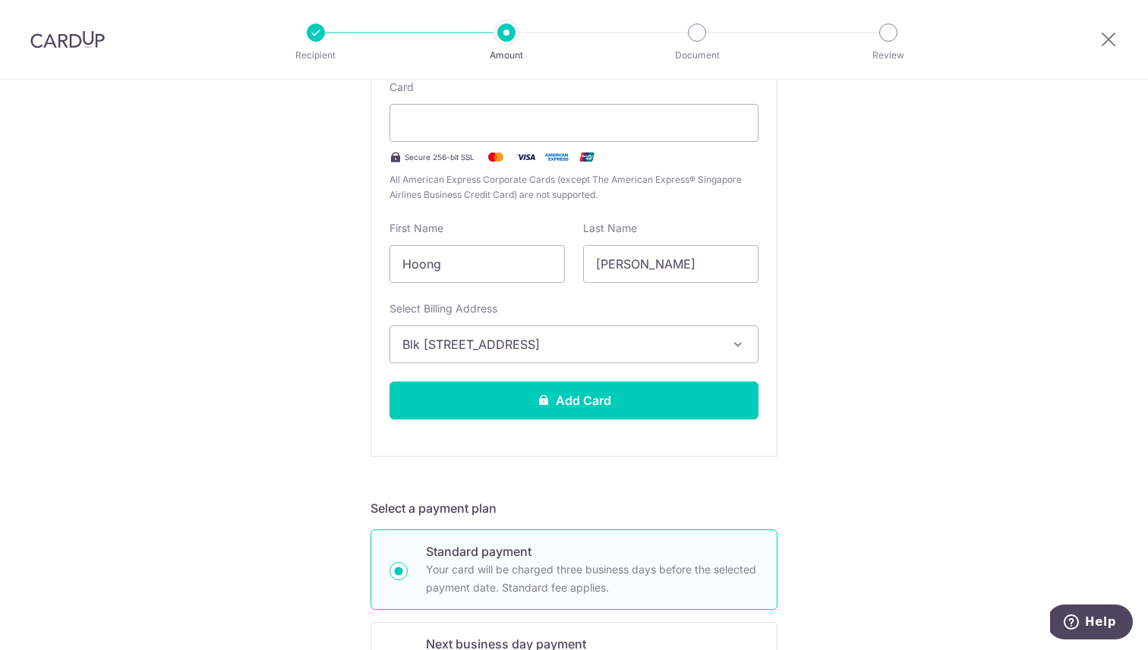
scroll to position [341, 0]
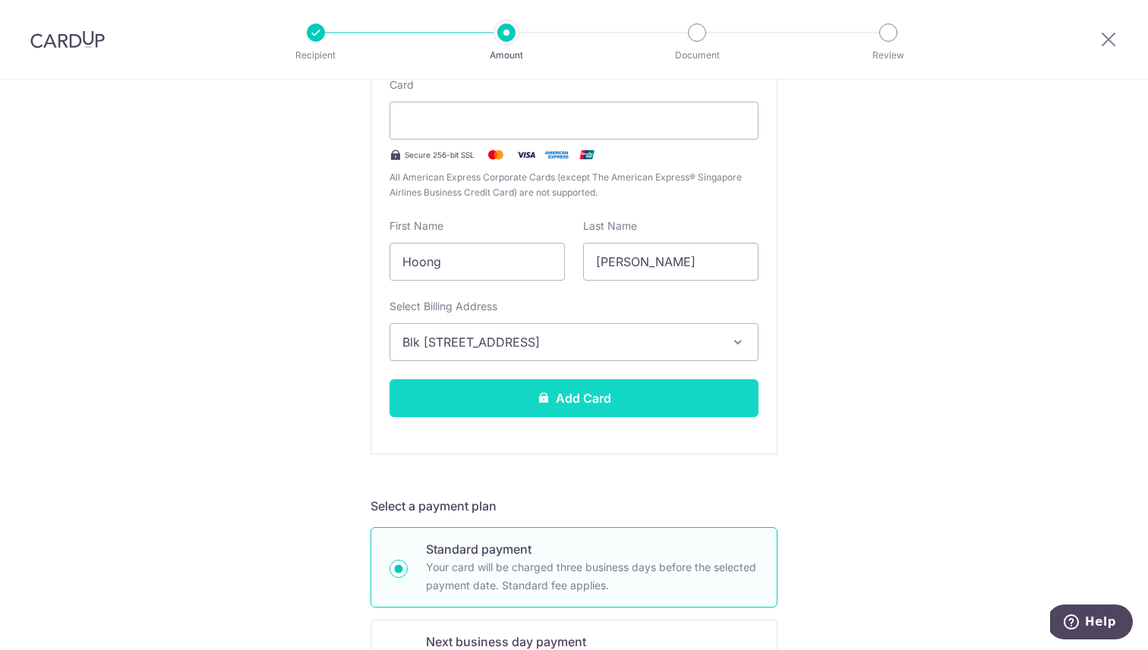
click at [677, 408] on button "Add Card" at bounding box center [573, 398] width 369 height 38
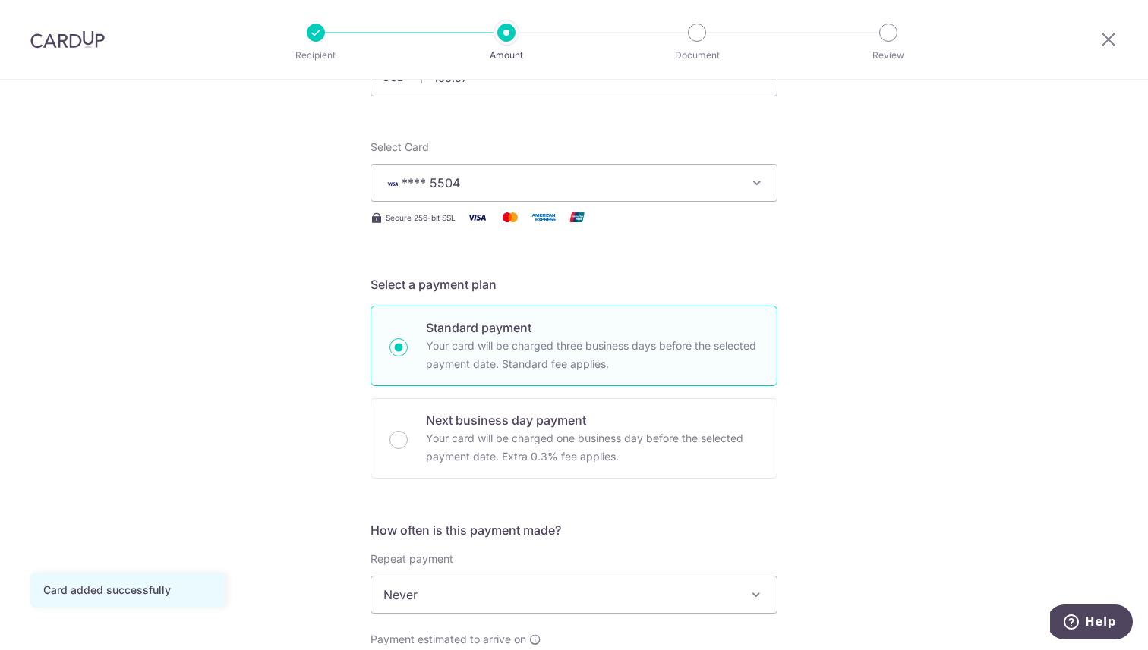
scroll to position [134, 0]
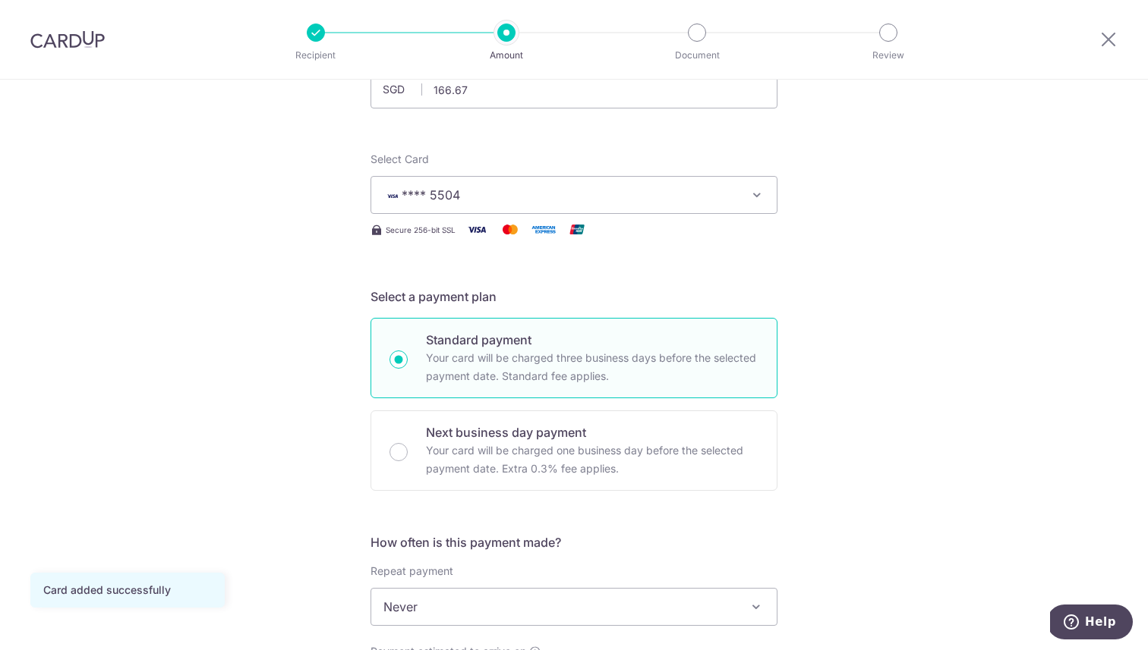
click at [708, 191] on span "**** 5504" at bounding box center [560, 195] width 354 height 18
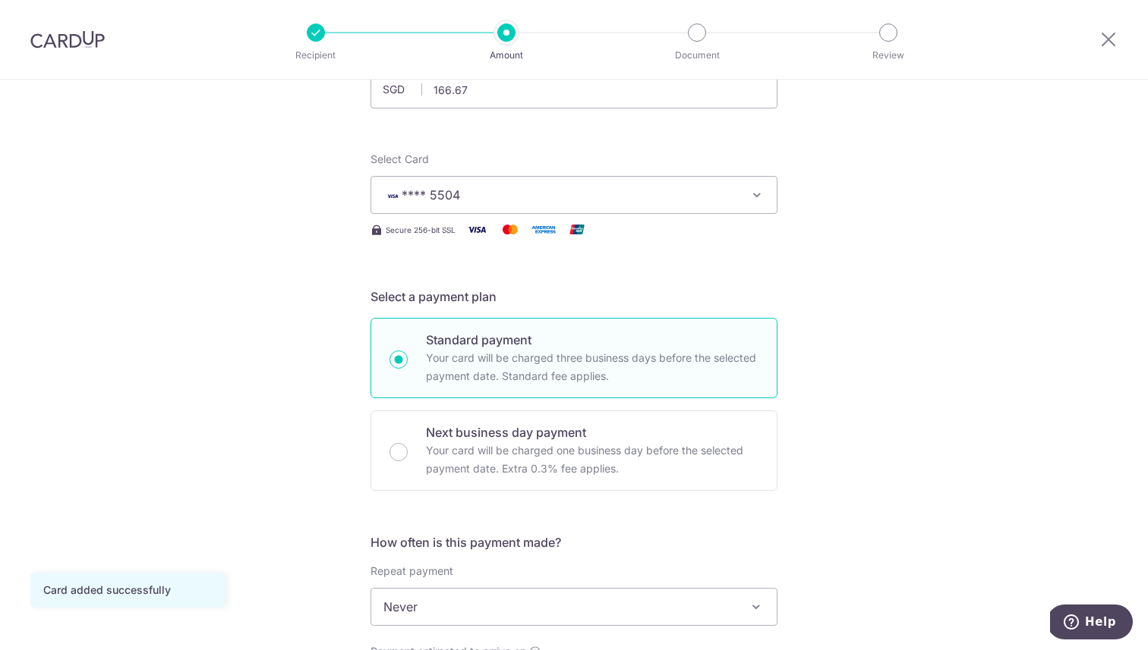
scroll to position [0, 0]
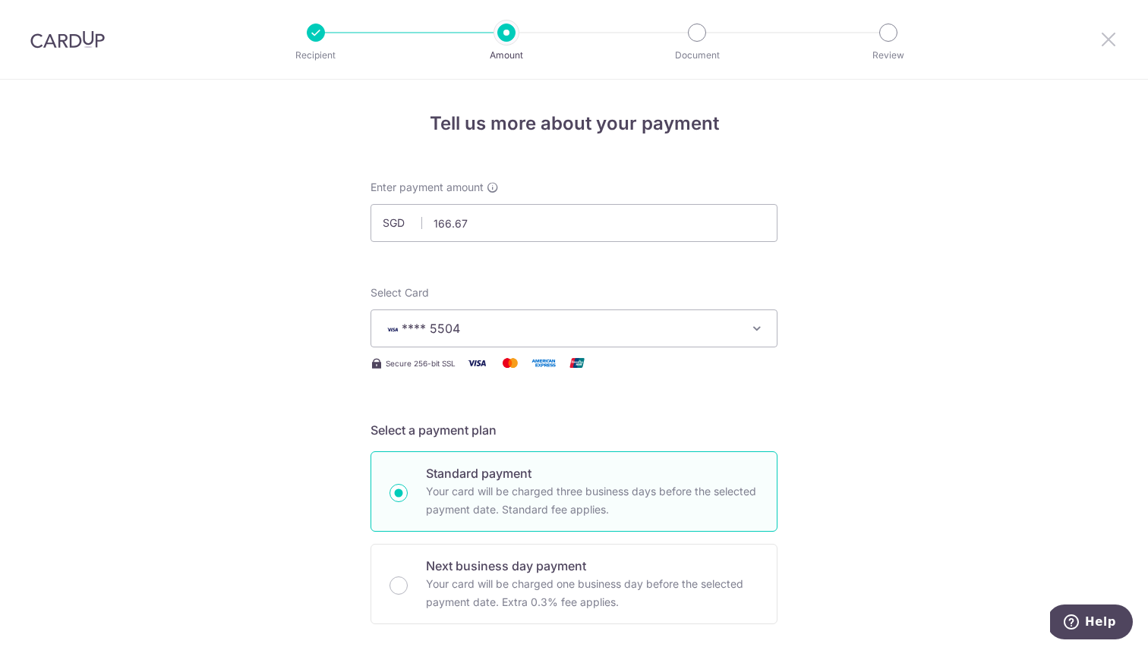
click at [1109, 36] on icon at bounding box center [1108, 39] width 18 height 19
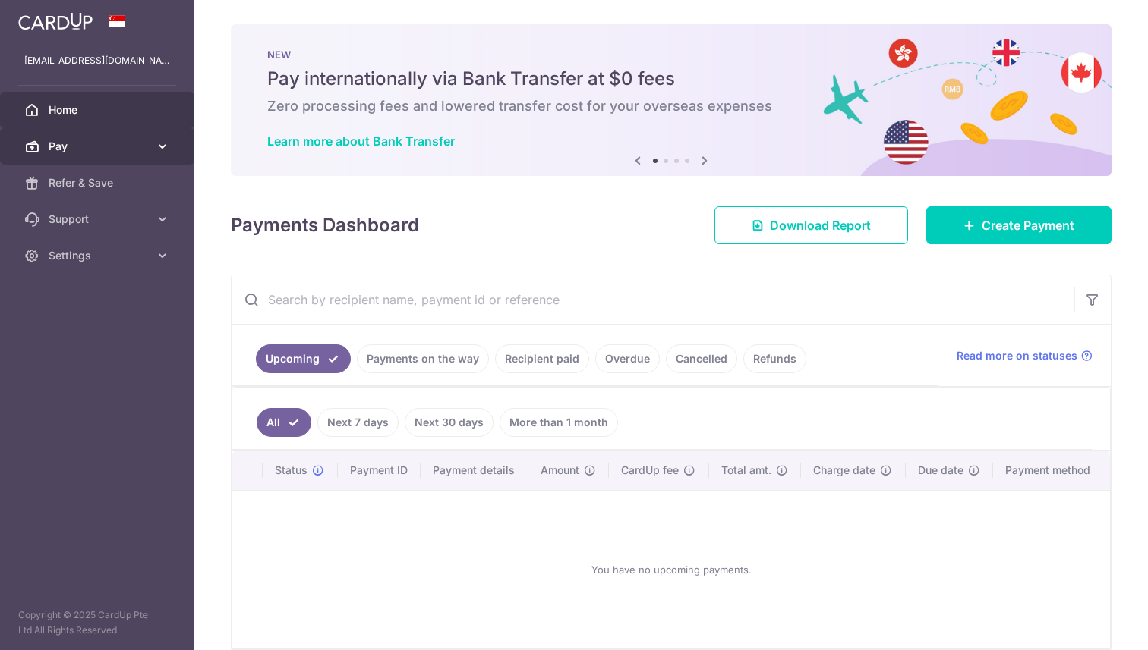
click at [134, 146] on span "Pay" at bounding box center [99, 146] width 100 height 15
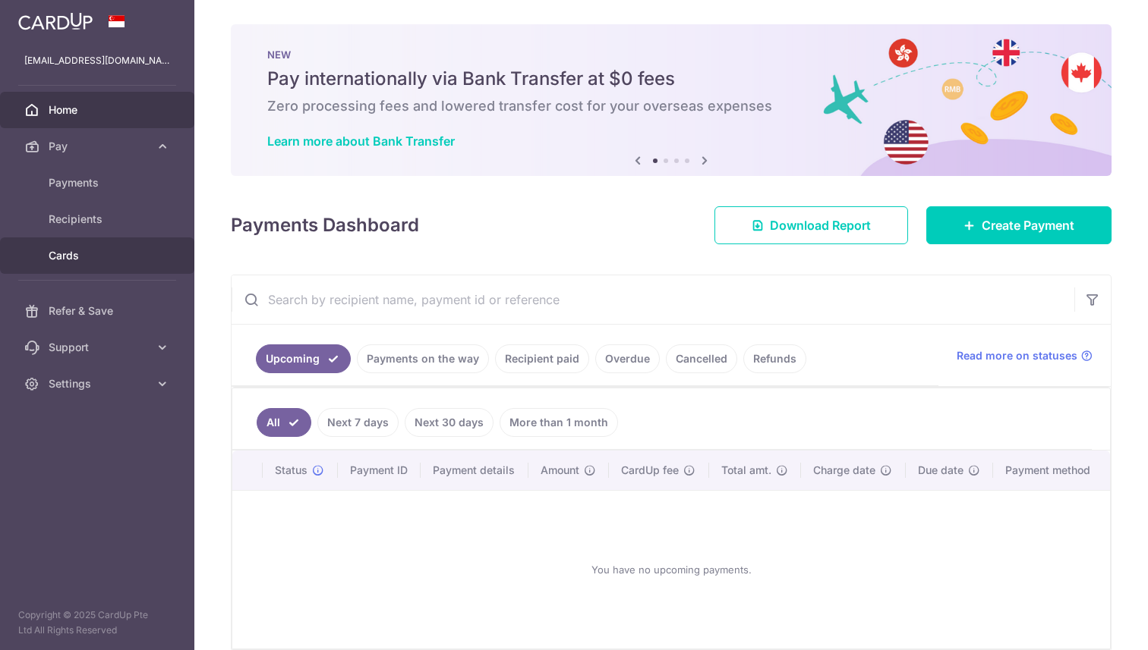
click at [105, 263] on span "Cards" at bounding box center [99, 255] width 100 height 15
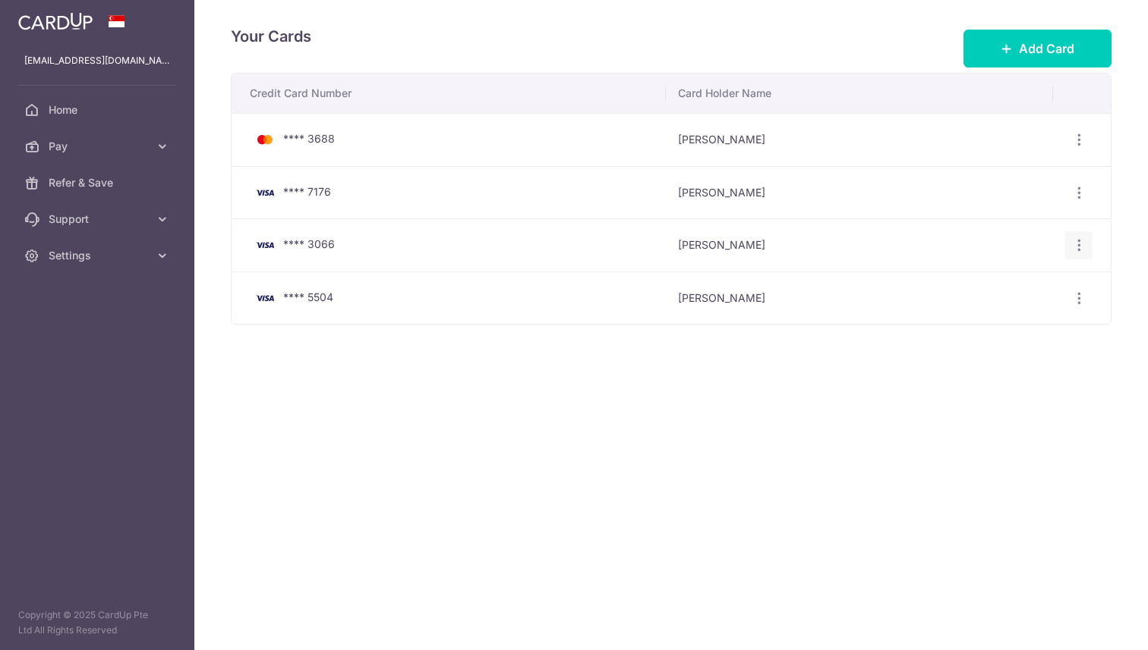
click at [1081, 249] on icon "button" at bounding box center [1079, 246] width 16 height 16
click at [1023, 324] on span "Delete" at bounding box center [1027, 324] width 103 height 18
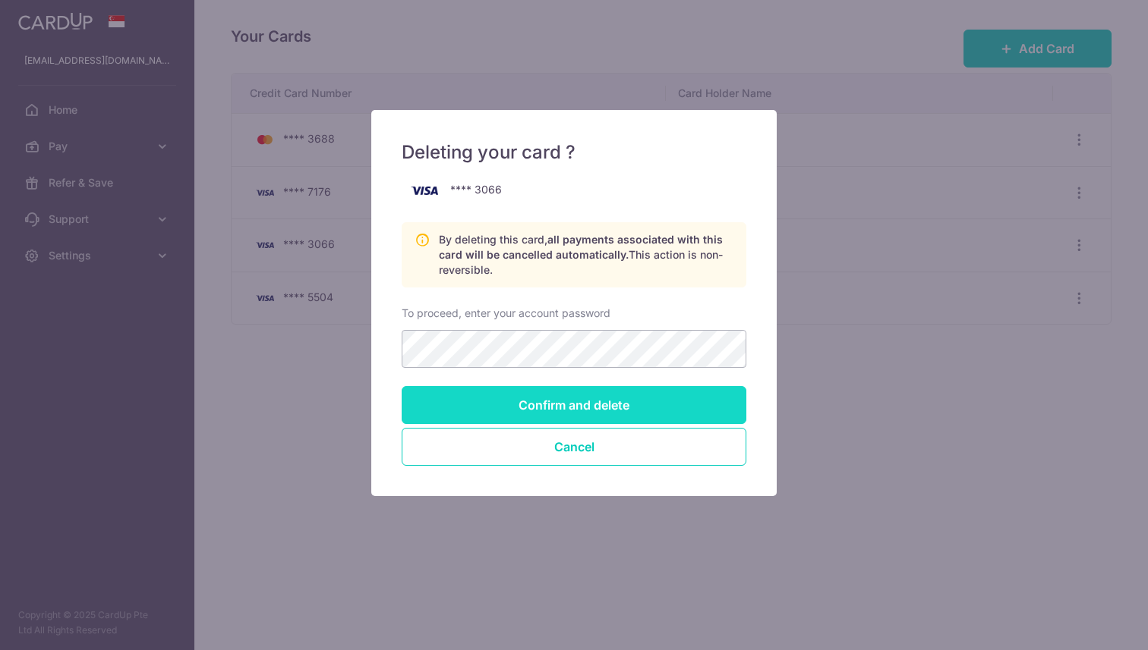
click at [594, 402] on input "Confirm and delete" at bounding box center [574, 405] width 345 height 38
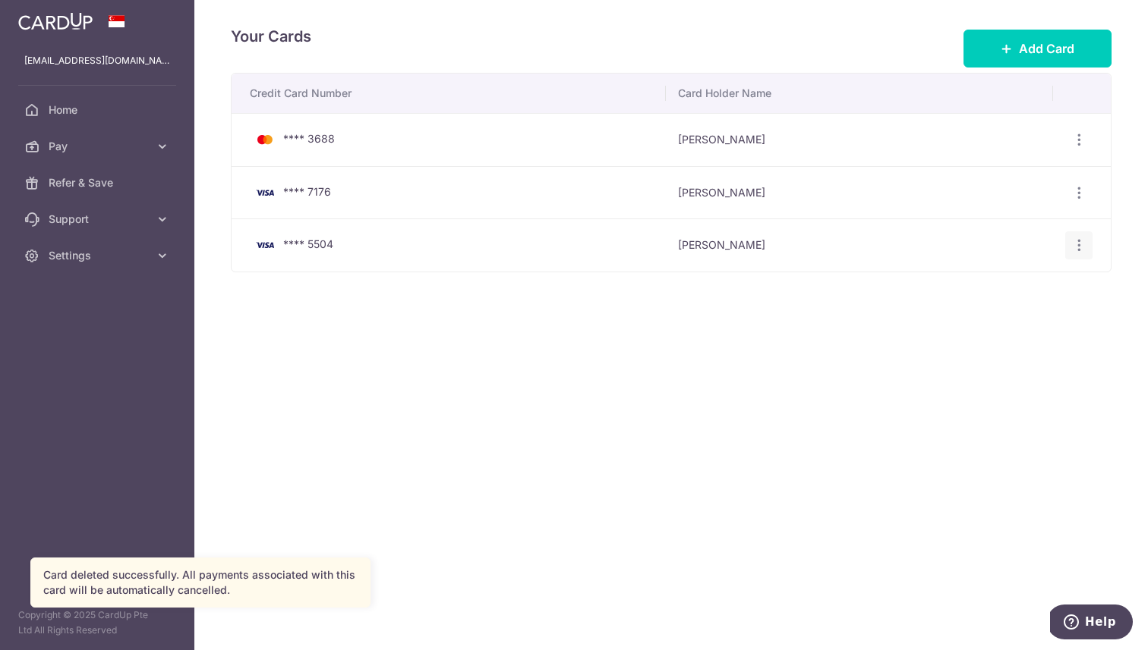
click at [1072, 244] on icon "button" at bounding box center [1079, 246] width 16 height 16
click at [1019, 287] on span "View/Edit" at bounding box center [1027, 288] width 103 height 18
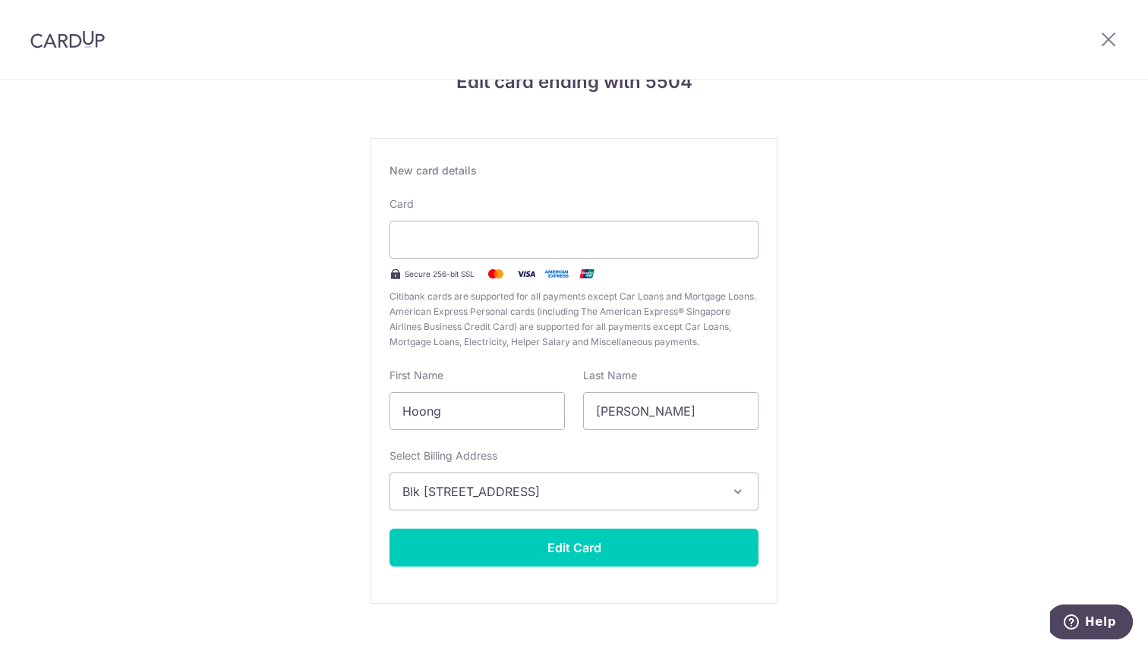
scroll to position [44, 0]
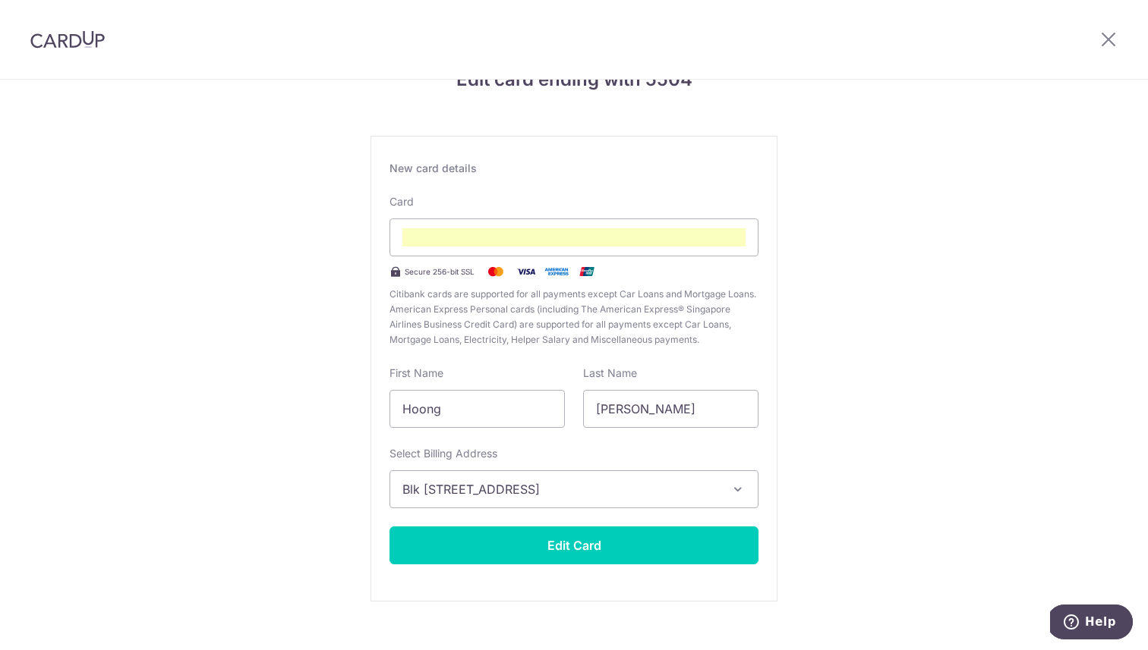
click at [730, 296] on span "Citibank cards are supported for all payments except Car Loans and Mortgage Loa…" at bounding box center [573, 317] width 369 height 61
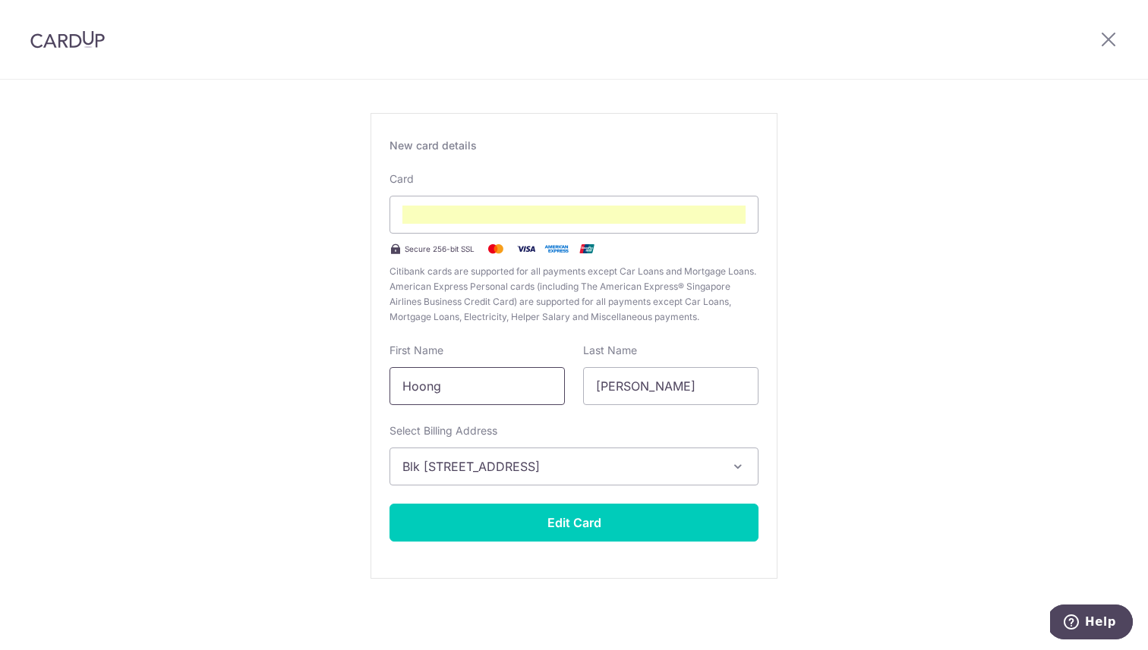
drag, startPoint x: 458, startPoint y: 395, endPoint x: 367, endPoint y: 389, distance: 91.3
click at [367, 389] on div "Edit card ending with 5504 New card details Card Secure 256-bit SSL Citibank ca…" at bounding box center [574, 332] width 1148 height 638
type input "Eugene"
type input "Hoong"
click at [849, 416] on div "Edit card ending with 5504 New card details Card Secure 256-bit SSL Citibank ca…" at bounding box center [574, 332] width 1148 height 638
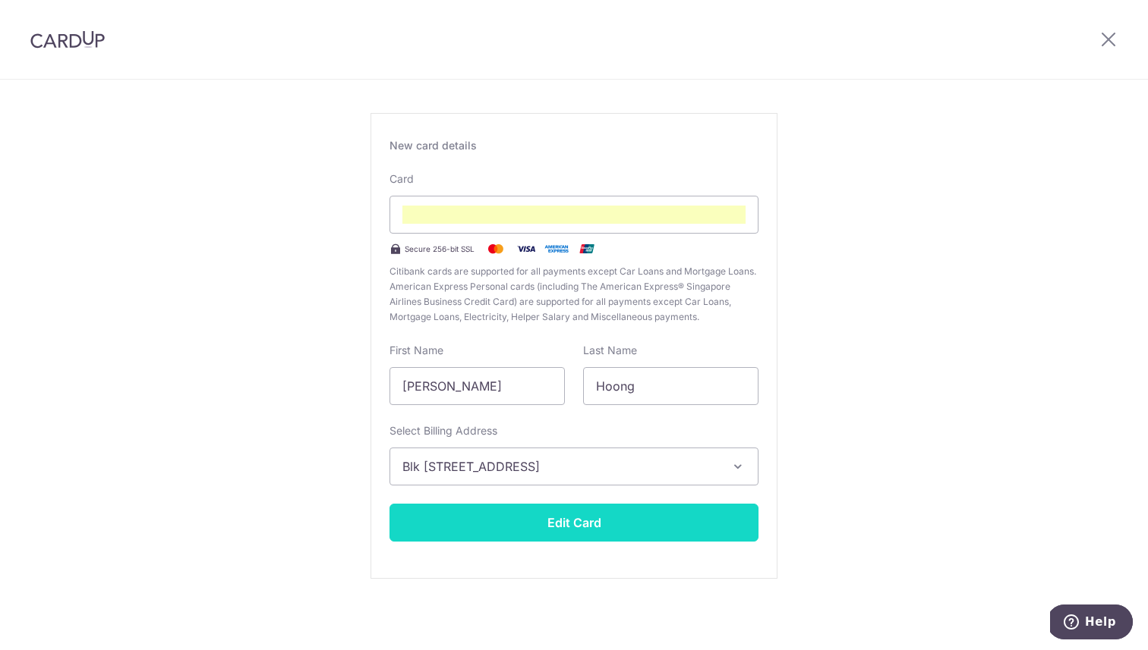
click at [591, 534] on button "Edit Card" at bounding box center [573, 523] width 369 height 38
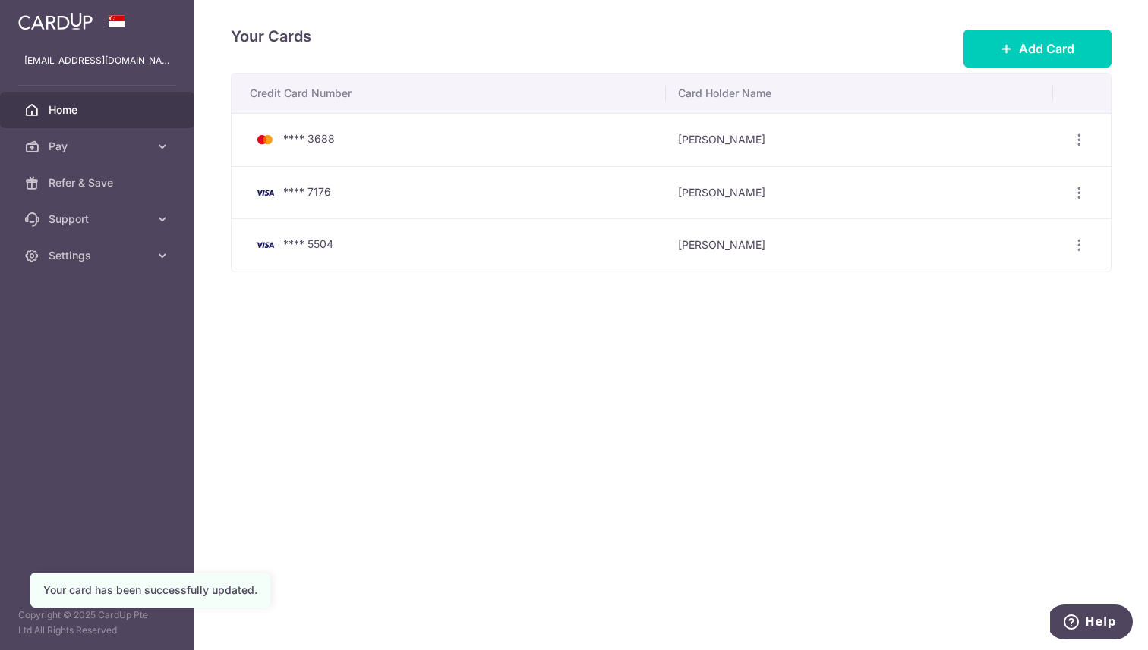
click at [86, 111] on span "Home" at bounding box center [99, 109] width 100 height 15
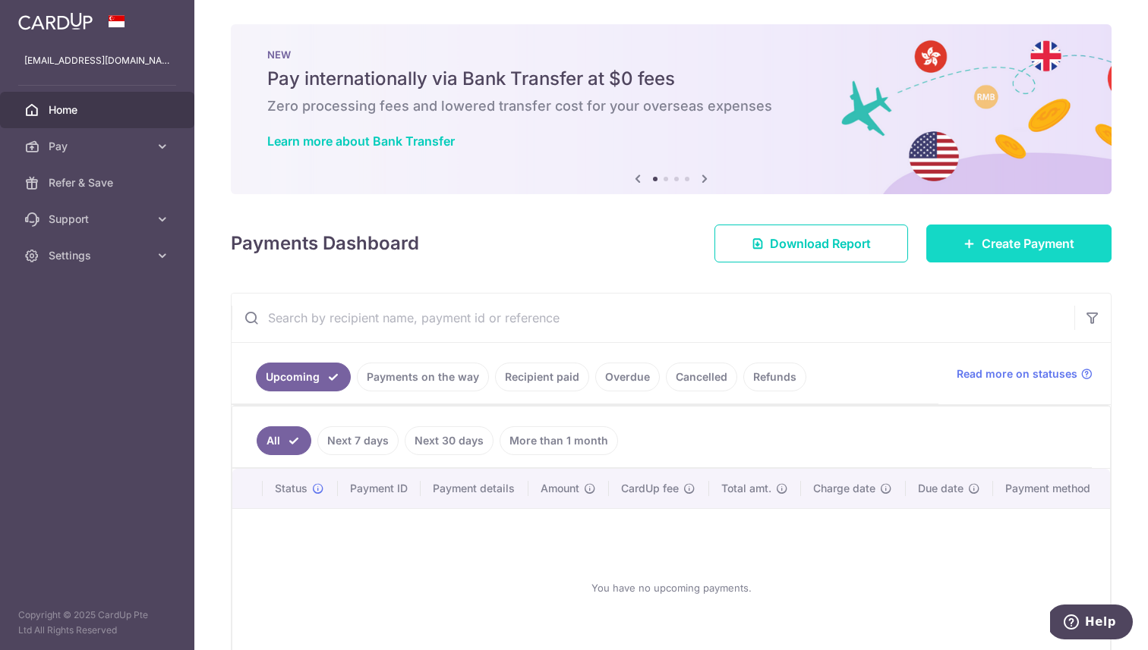
click at [993, 251] on span "Create Payment" at bounding box center [1027, 244] width 93 height 18
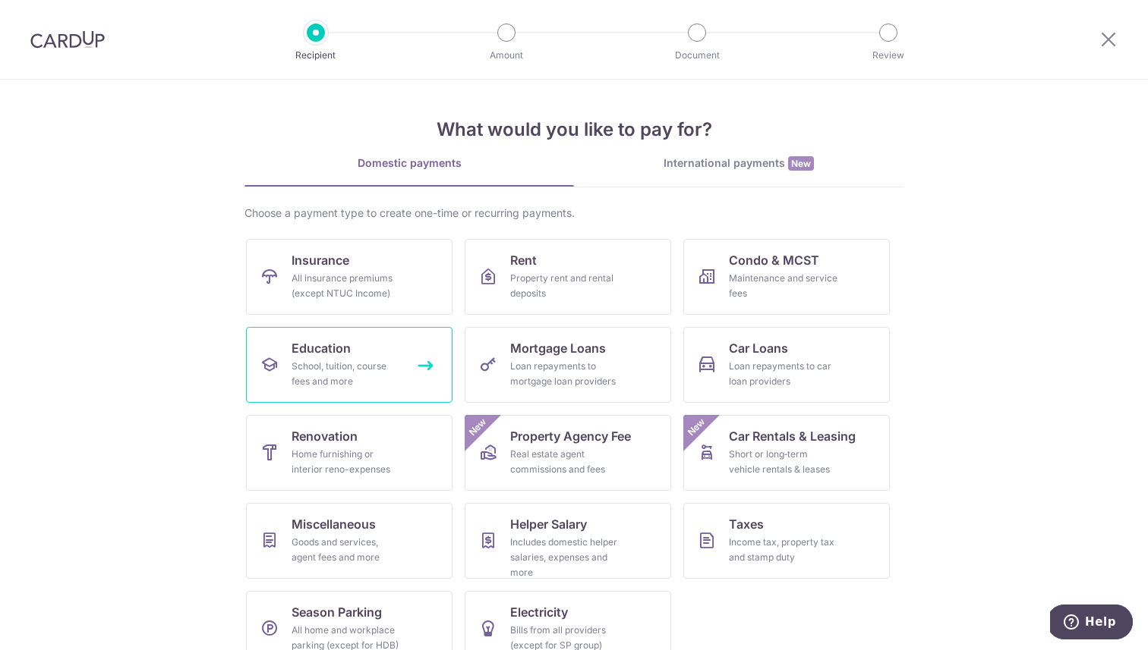
click at [319, 368] on div "School, tuition, course fees and more" at bounding box center [345, 374] width 109 height 30
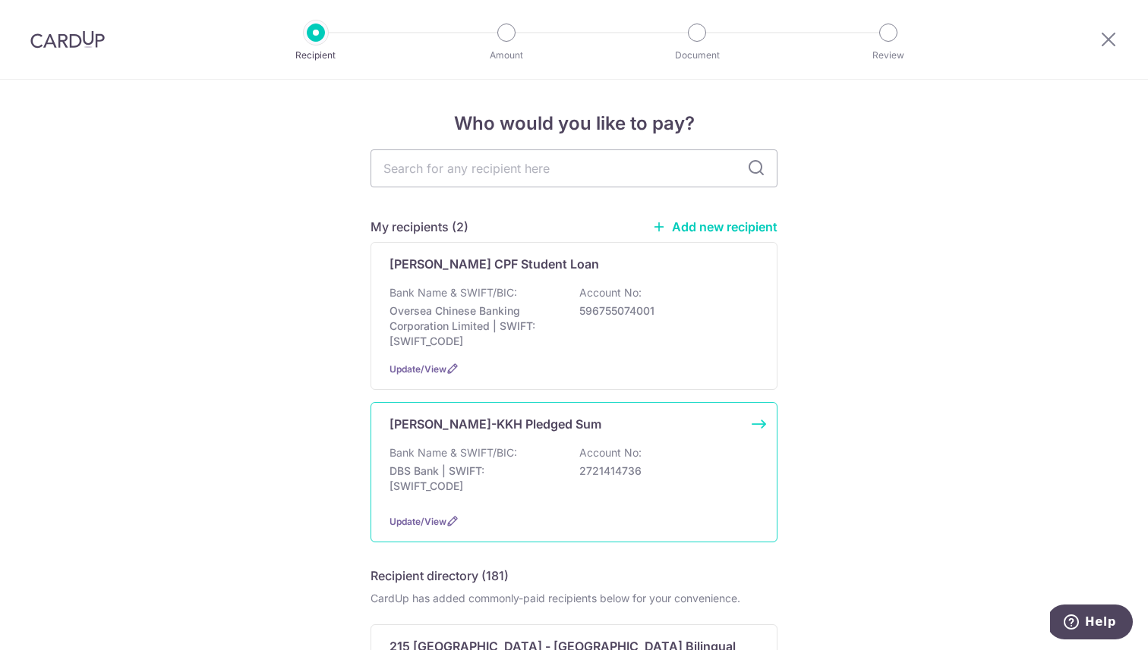
click at [543, 425] on p "Eugene SUTD-KKH Pledged Sum" at bounding box center [495, 424] width 212 height 18
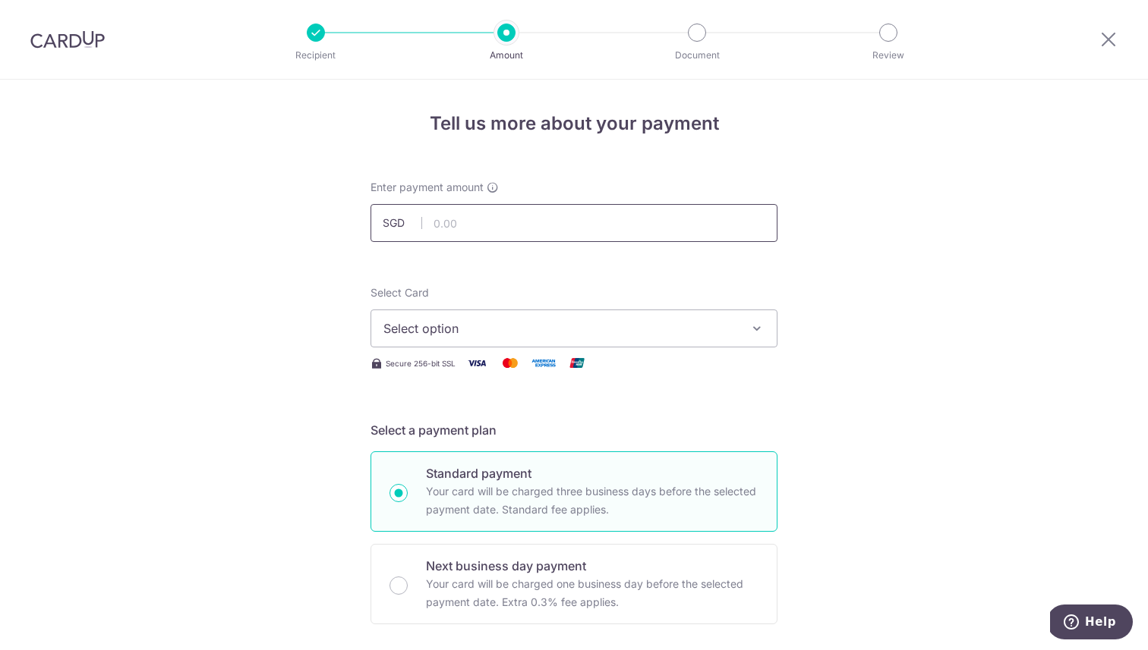
click at [561, 222] on input "text" at bounding box center [573, 223] width 407 height 38
type input "166.67"
click at [739, 317] on button "Select option" at bounding box center [573, 329] width 407 height 38
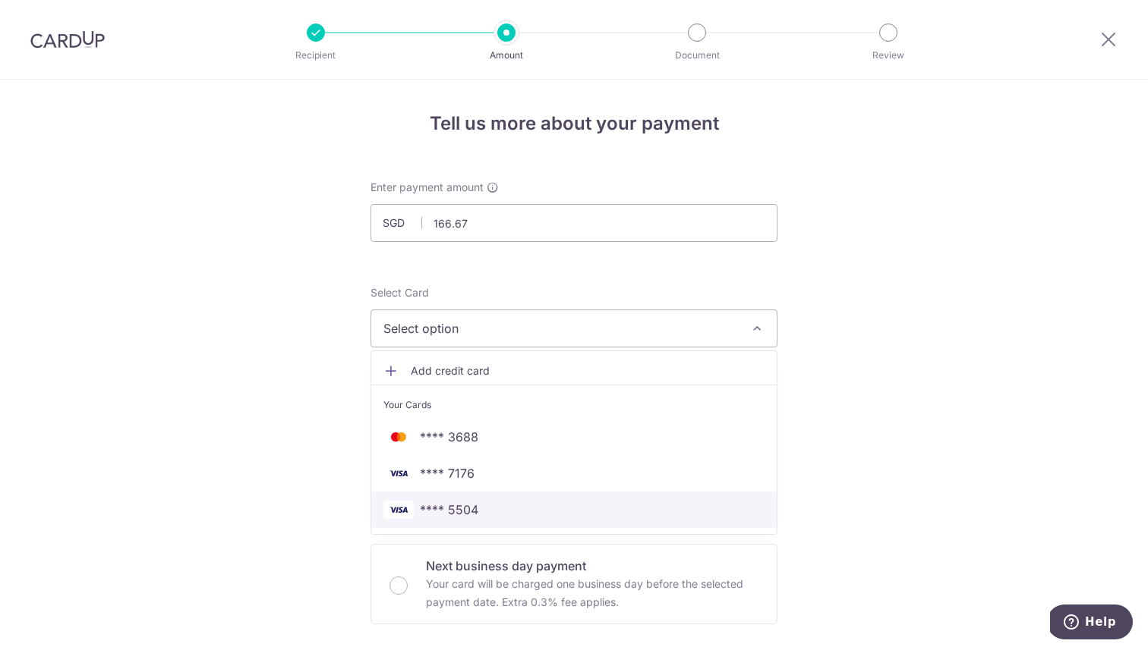
click at [629, 507] on span "**** 5504" at bounding box center [573, 510] width 381 height 18
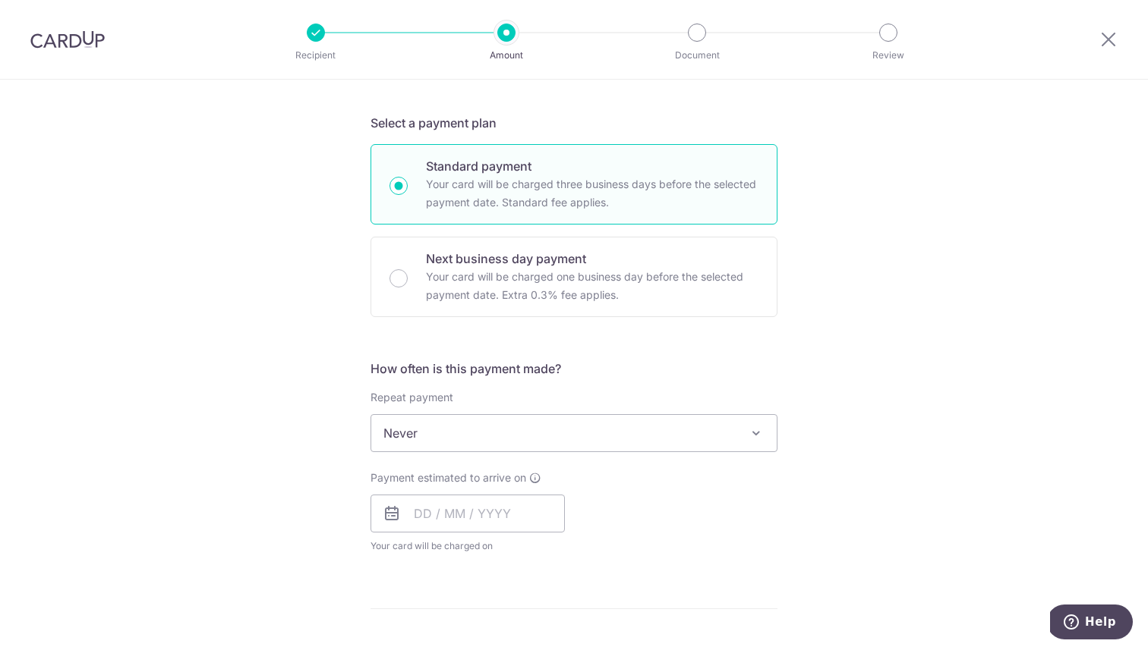
scroll to position [313, 0]
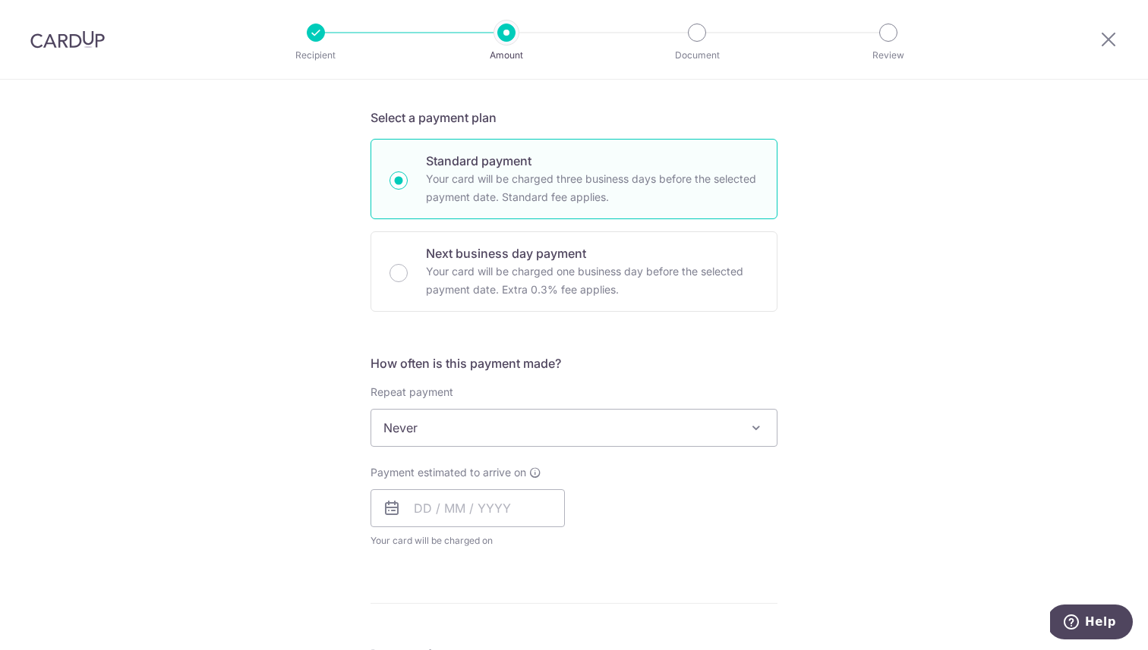
click at [747, 424] on span at bounding box center [756, 428] width 18 height 18
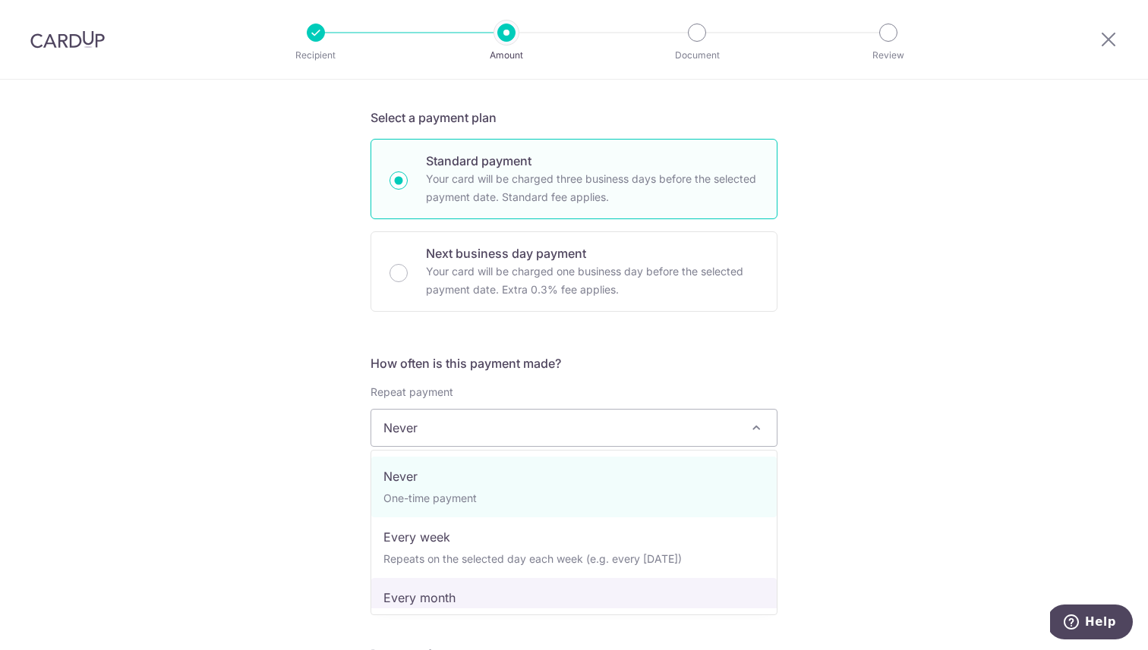
select select "3"
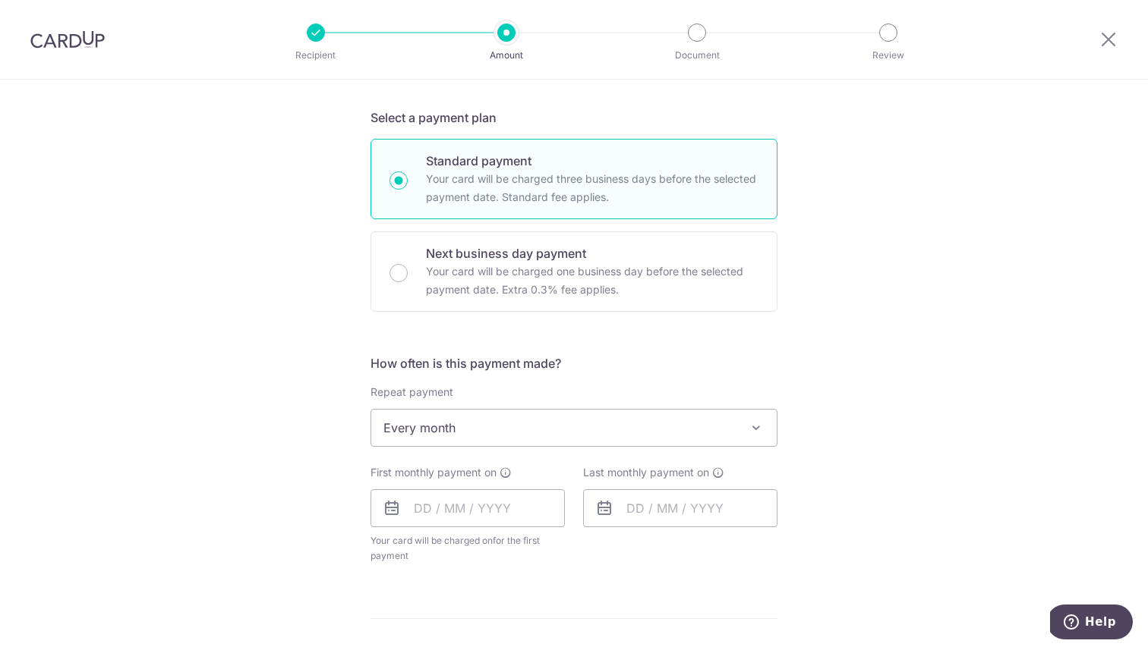
click at [795, 496] on div "Tell us more about your payment Enter payment amount SGD 166.67 166.67 Select C…" at bounding box center [574, 461] width 1148 height 1388
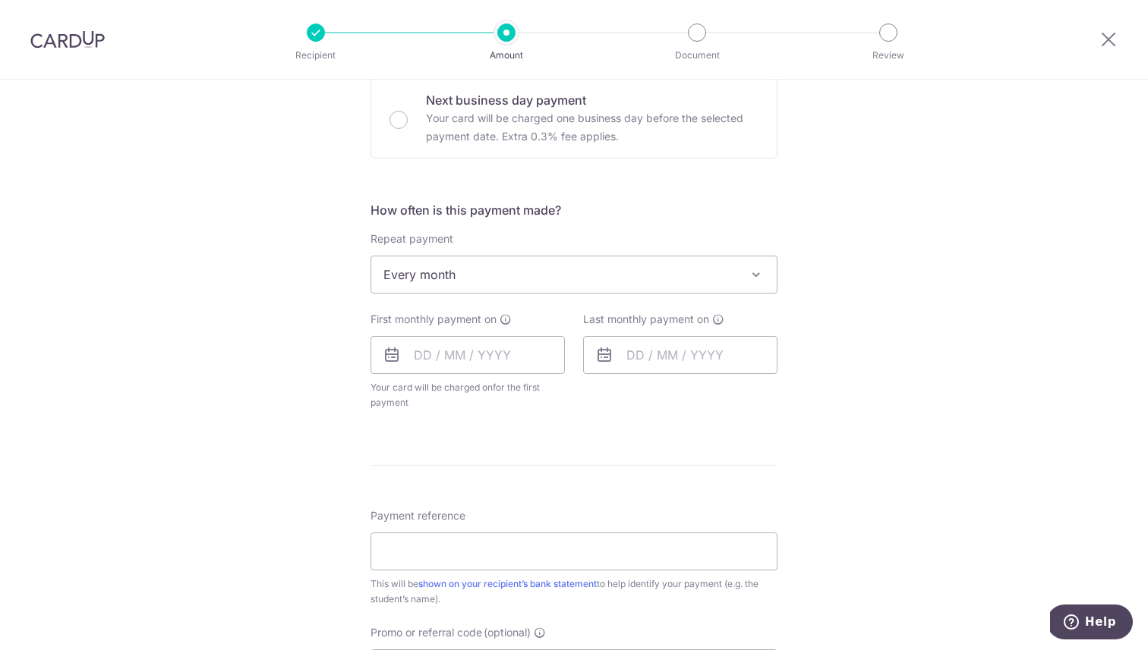
scroll to position [486, 0]
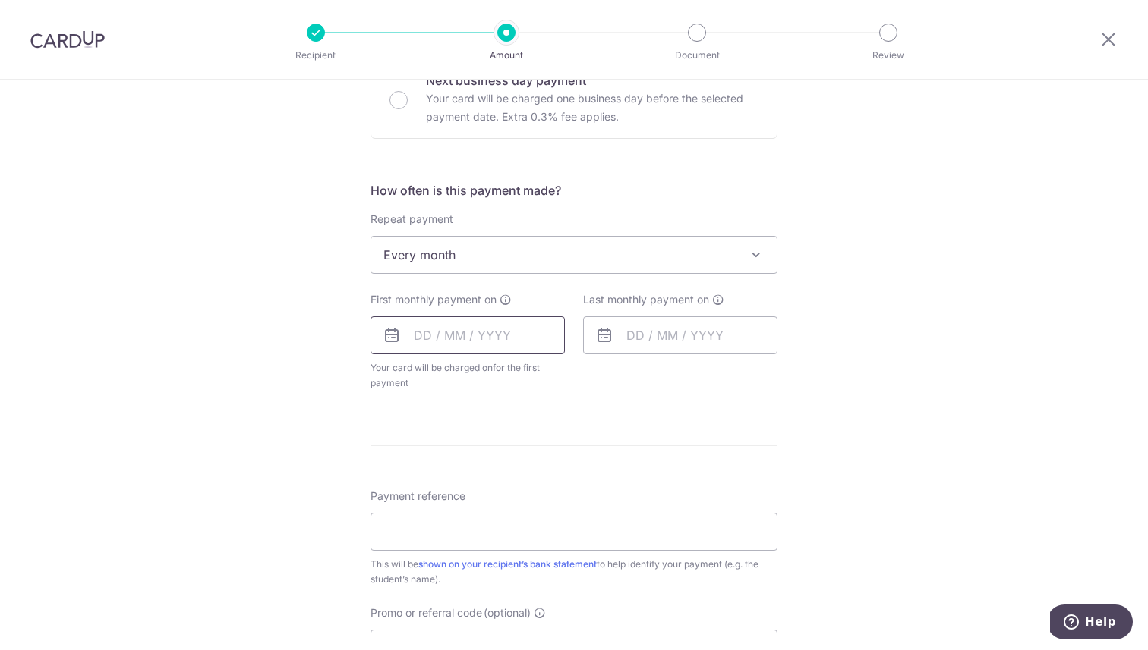
click at [515, 340] on input "text" at bounding box center [467, 336] width 194 height 38
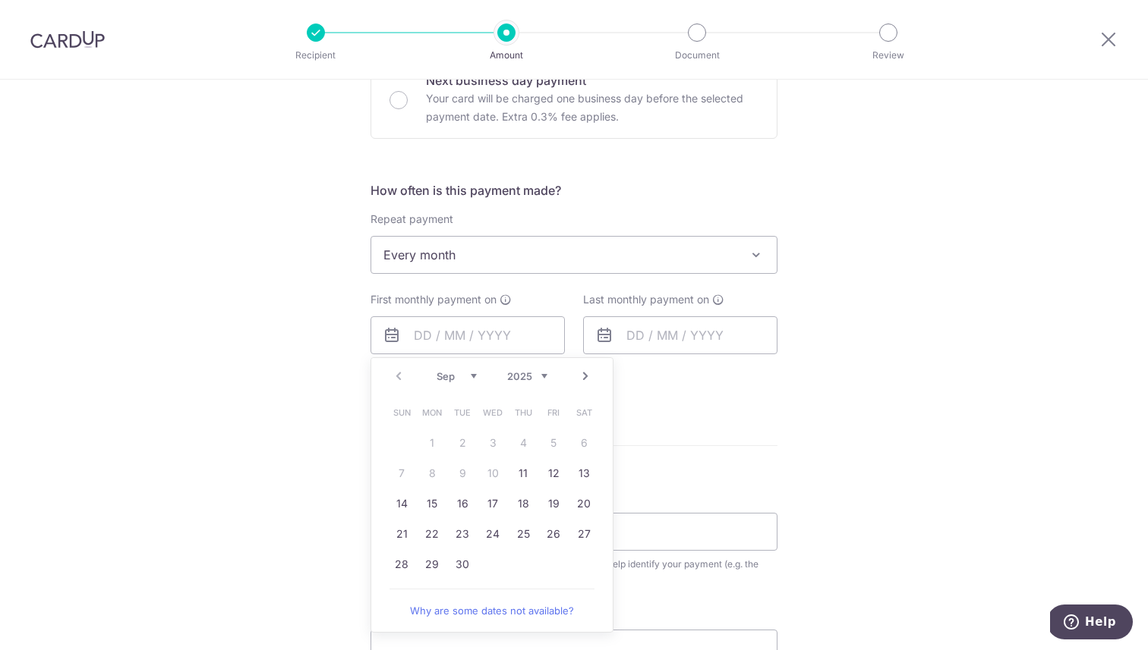
click at [513, 565] on table "Sun Mon Tue Wed Thu Fri Sat 1 2 3 4 5 6 7 8 9 10 11 12 13 14 15 16 17 18 19 20 …" at bounding box center [492, 489] width 213 height 182
click at [579, 540] on link "27" at bounding box center [584, 534] width 24 height 24
type input "[DATE]"
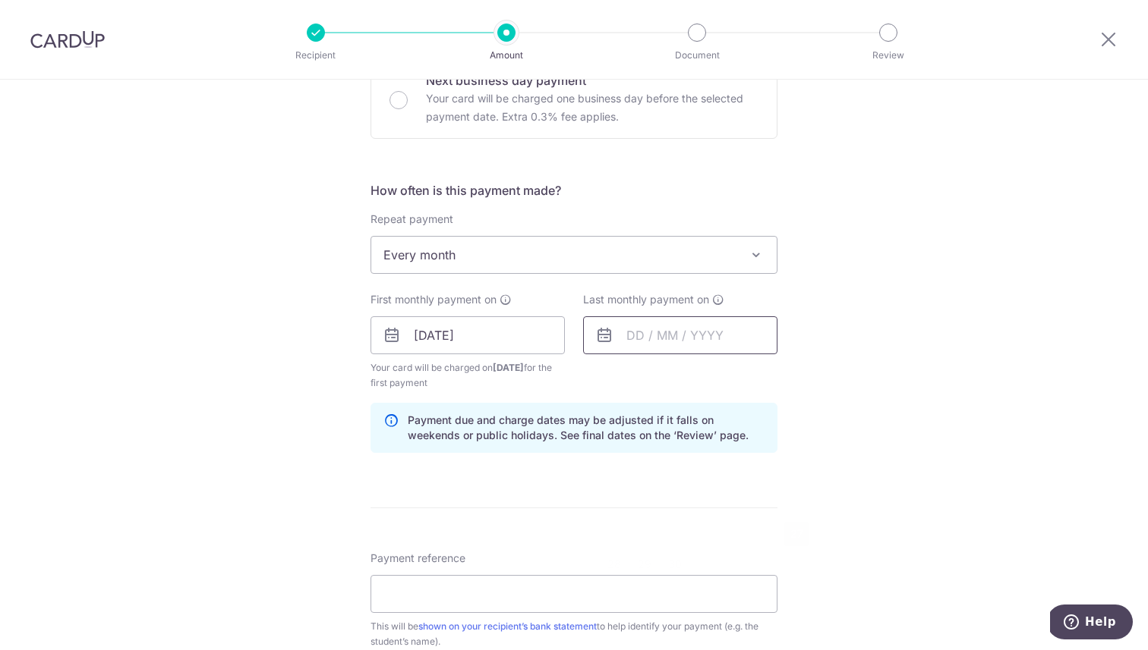
click at [659, 331] on input "text" at bounding box center [680, 336] width 194 height 38
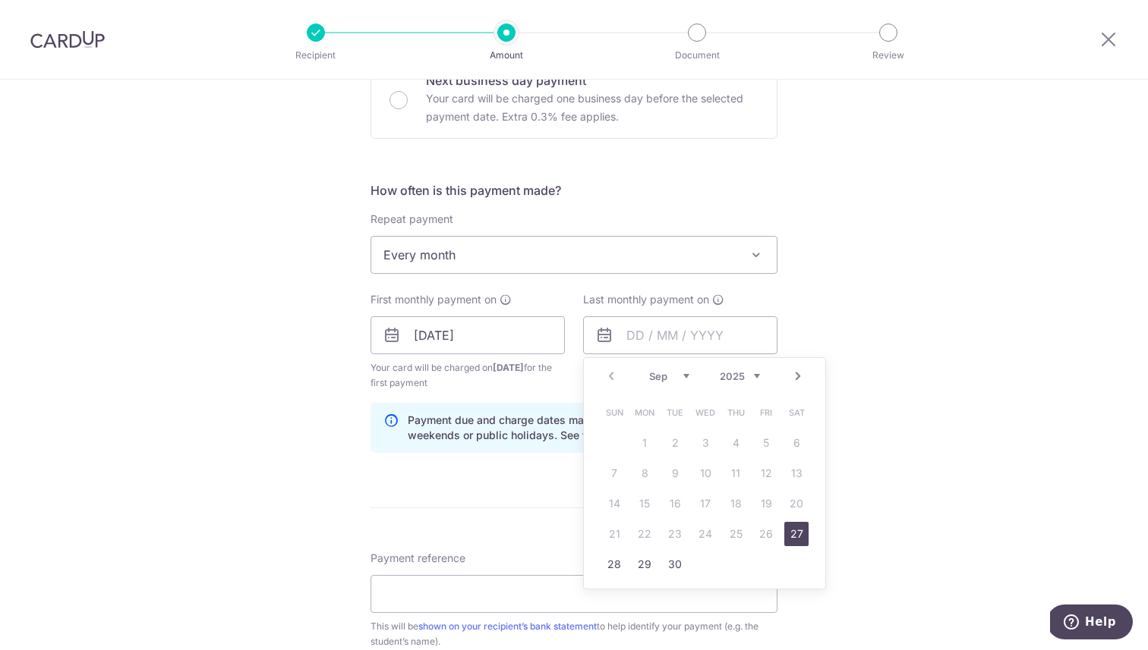
click at [797, 378] on link "Next" at bounding box center [798, 376] width 18 height 18
click at [671, 563] on link "27" at bounding box center [675, 565] width 24 height 24
type input "[DATE]"
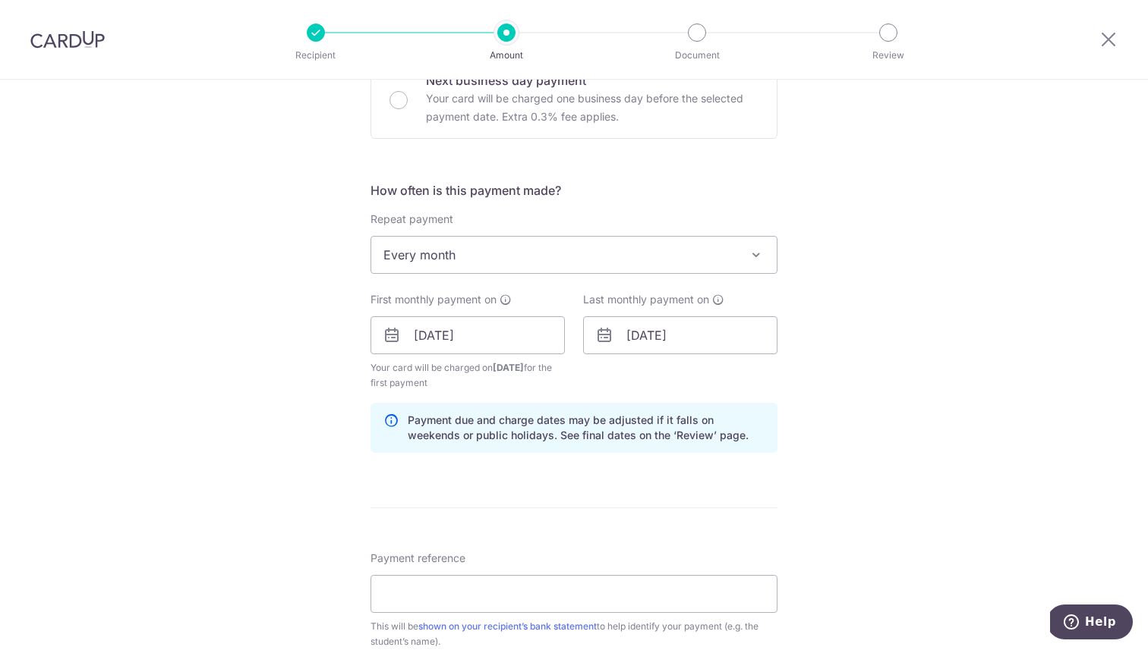
click at [896, 365] on div "Tell us more about your payment Enter payment amount SGD 166.67 166.67 Select C…" at bounding box center [574, 319] width 1148 height 1450
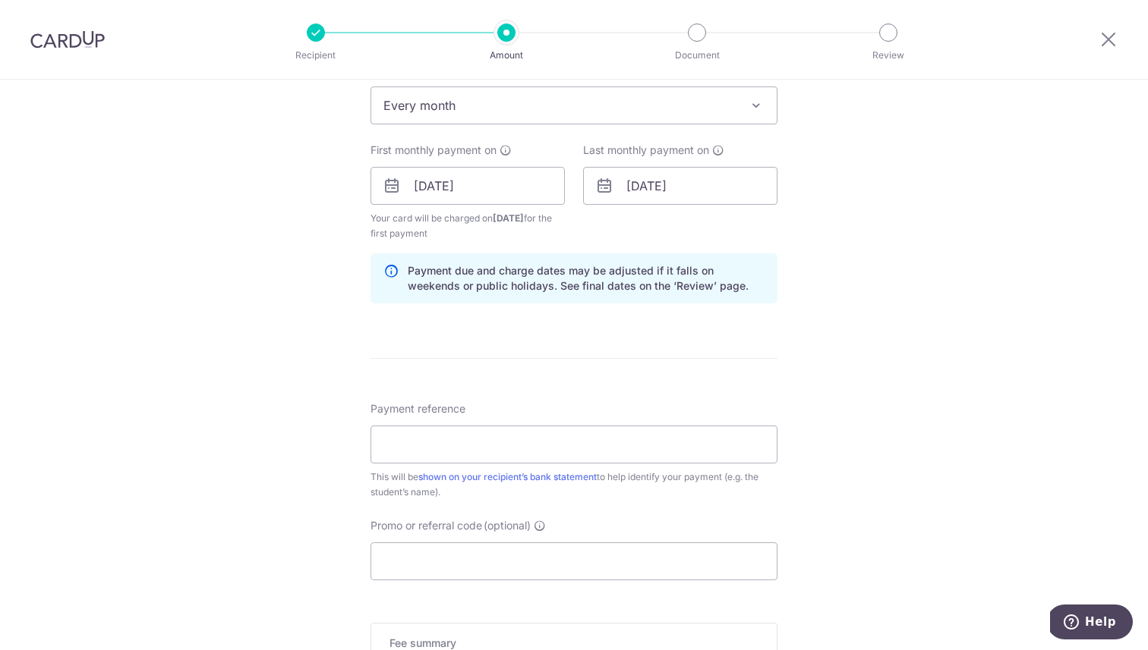
scroll to position [651, 0]
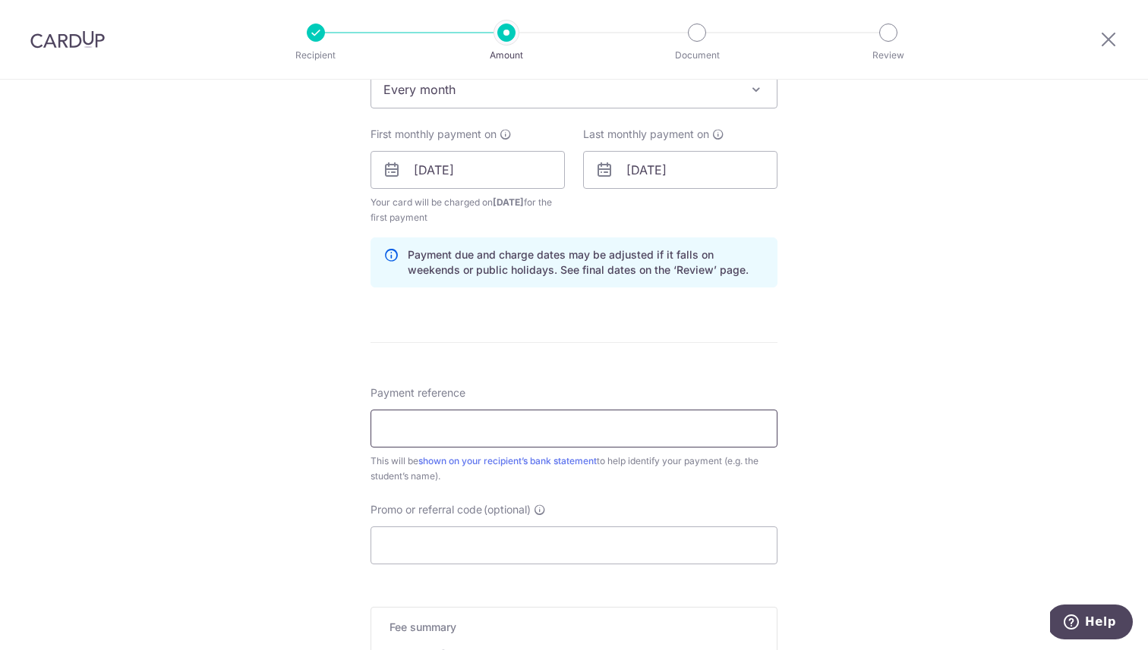
click at [679, 437] on input "Payment reference" at bounding box center [573, 429] width 407 height 38
click at [792, 370] on div "Tell us more about your payment Enter payment amount SGD 166.67 166.67 Select C…" at bounding box center [574, 153] width 1148 height 1450
click at [654, 420] on input "SUTD-KKH Pledged Sum" at bounding box center [573, 429] width 407 height 38
click at [606, 436] on input "SUTD-KKH Pledged Sum" at bounding box center [573, 429] width 407 height 38
type input "SUTD-KKH Pledged Sum"
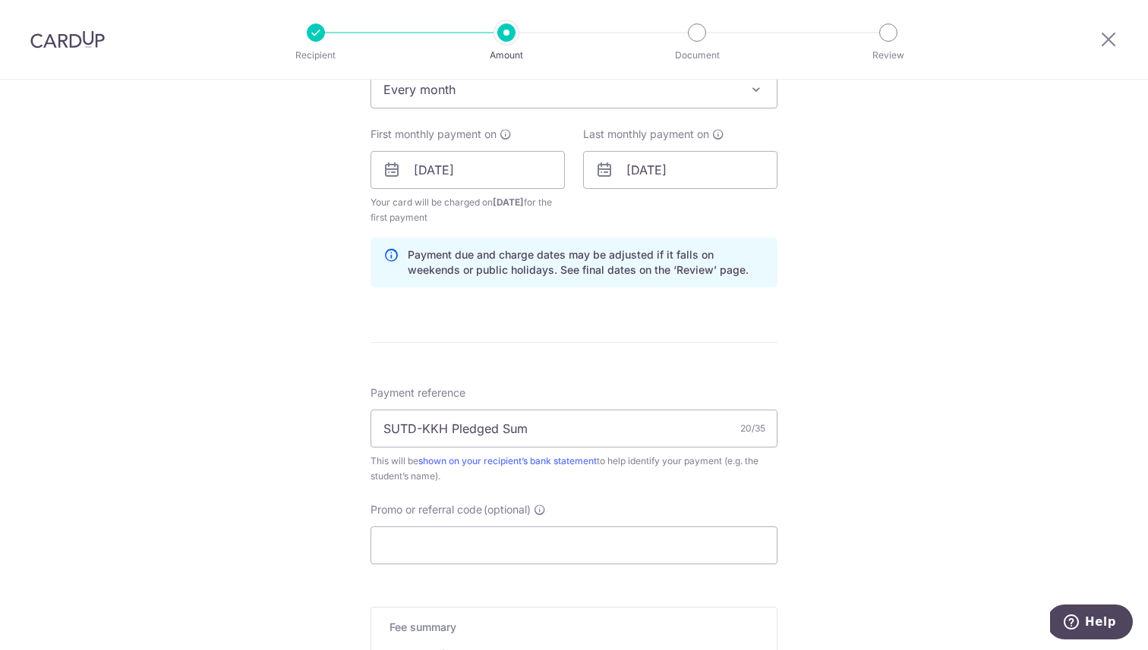
click at [817, 430] on div "Tell us more about your payment Enter payment amount SGD 166.67 166.67 Select C…" at bounding box center [574, 153] width 1148 height 1450
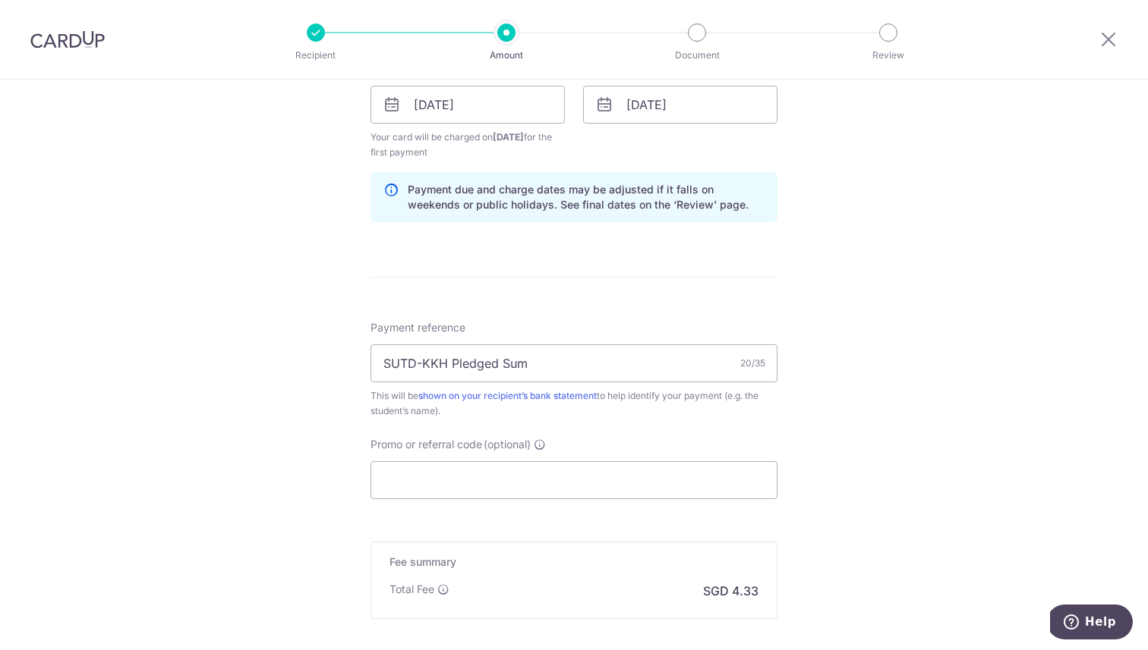
scroll to position [763, 0]
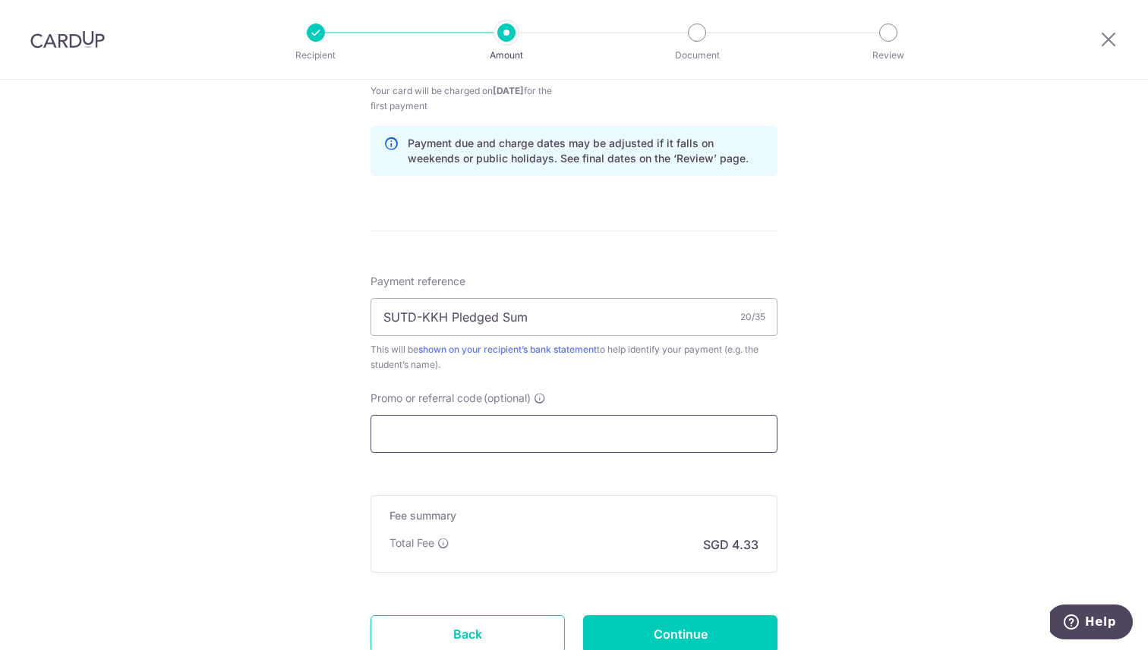
click at [622, 416] on input "Promo or referral code (optional)" at bounding box center [573, 434] width 407 height 38
click at [534, 434] on input "Promo or referral code (optional)" at bounding box center [573, 434] width 407 height 38
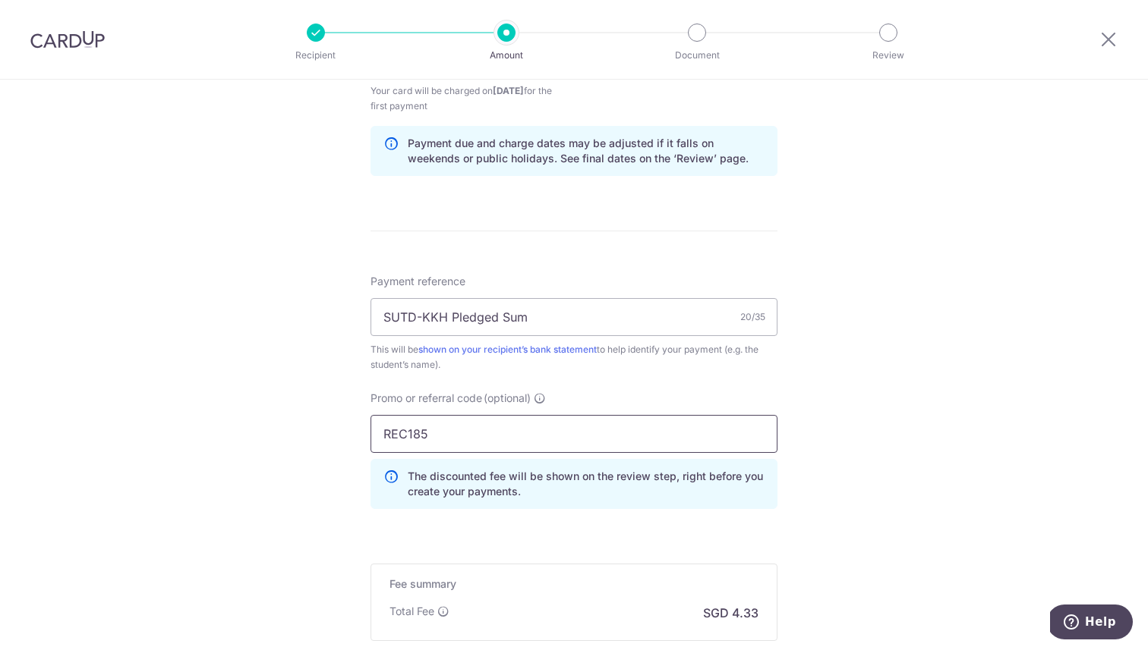
type input "REC185"
click at [846, 424] on div "Tell us more about your payment Enter payment amount SGD 166.67 166.67 Select C…" at bounding box center [574, 76] width 1148 height 1519
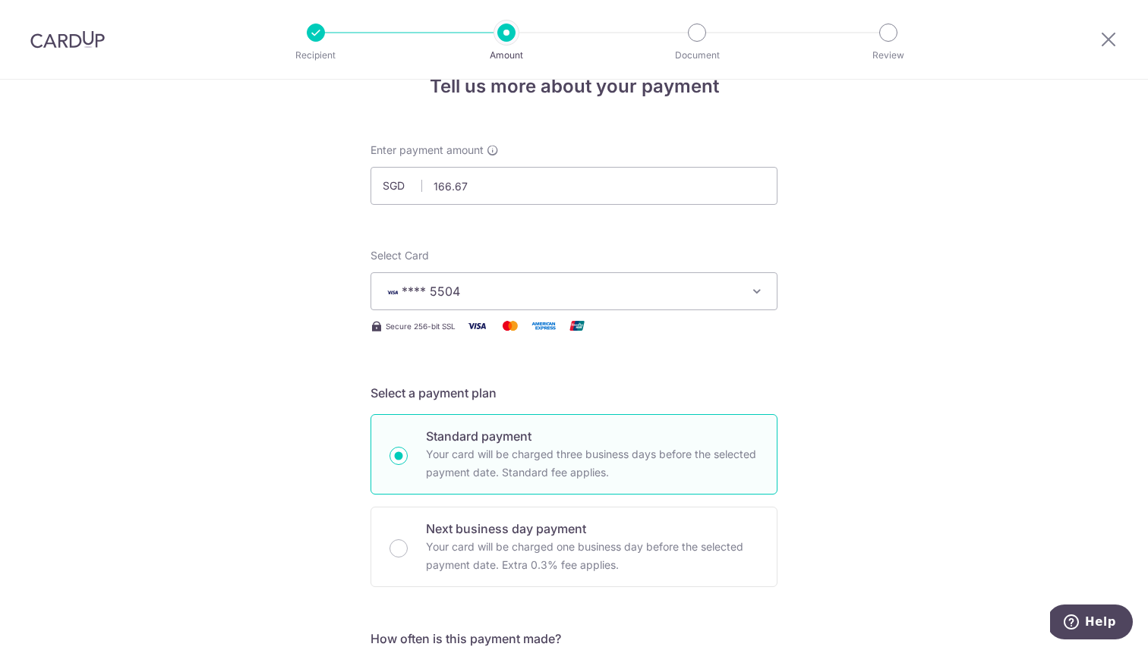
scroll to position [43, 0]
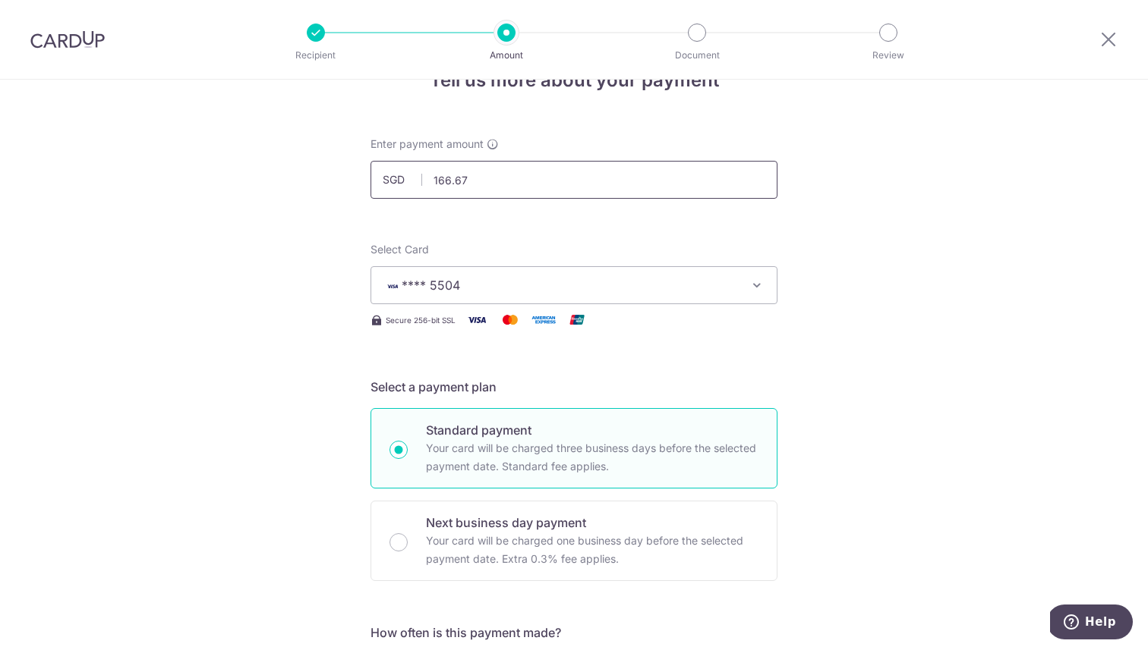
click at [706, 184] on input "166.67" at bounding box center [573, 180] width 407 height 38
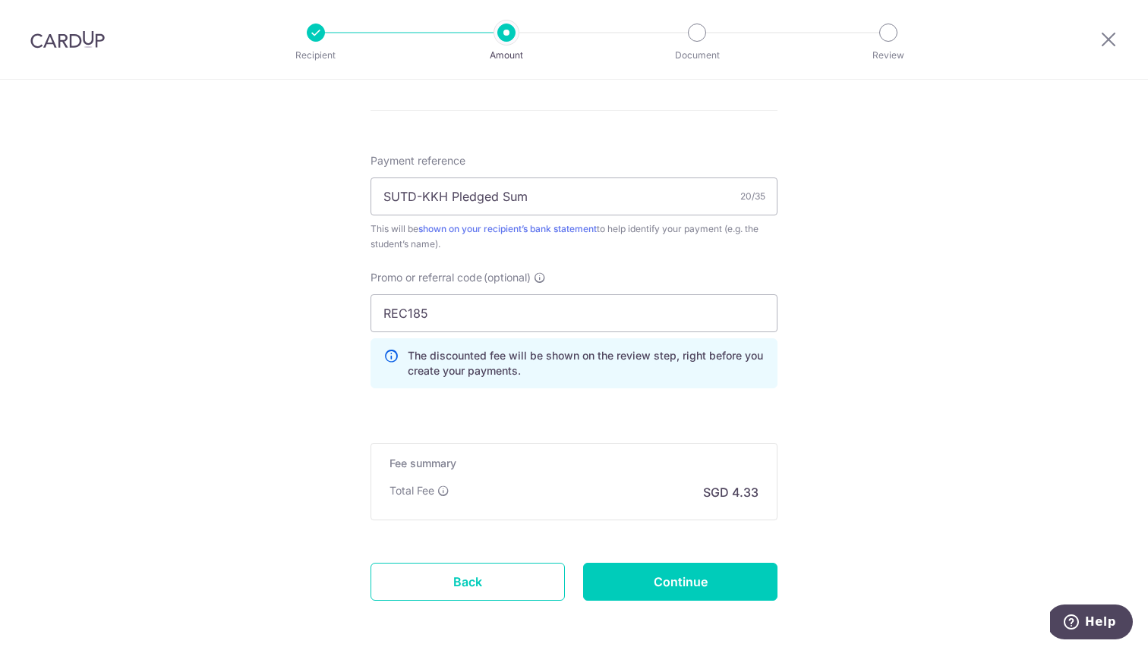
scroll to position [909, 0]
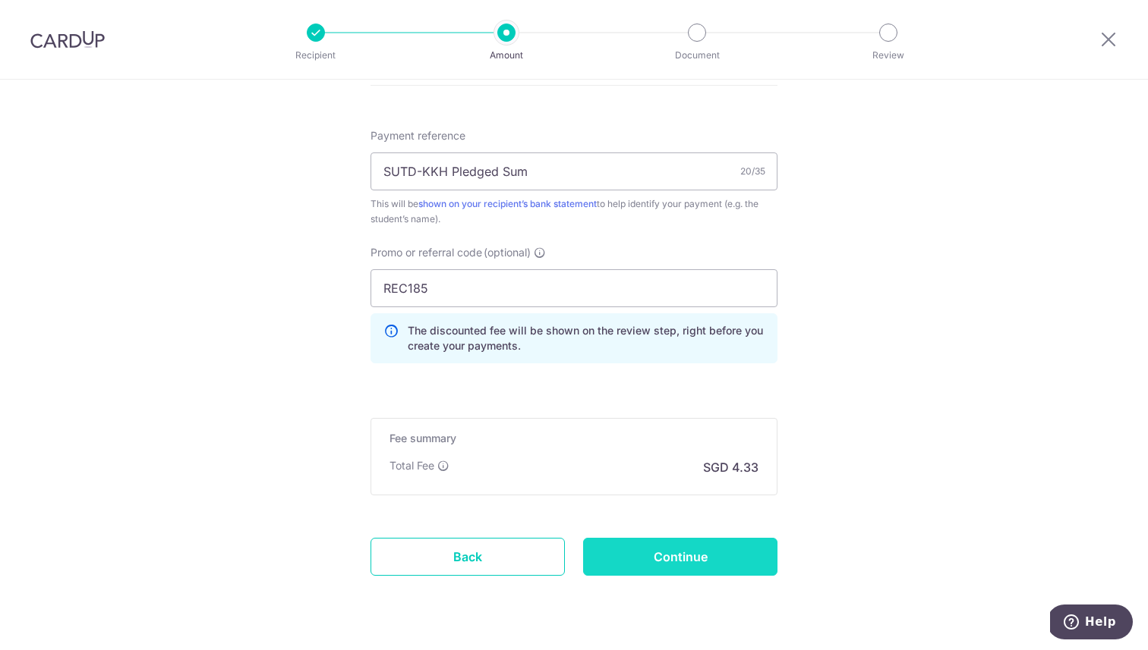
click at [737, 552] on input "Continue" at bounding box center [680, 557] width 194 height 38
type input "Create Schedule"
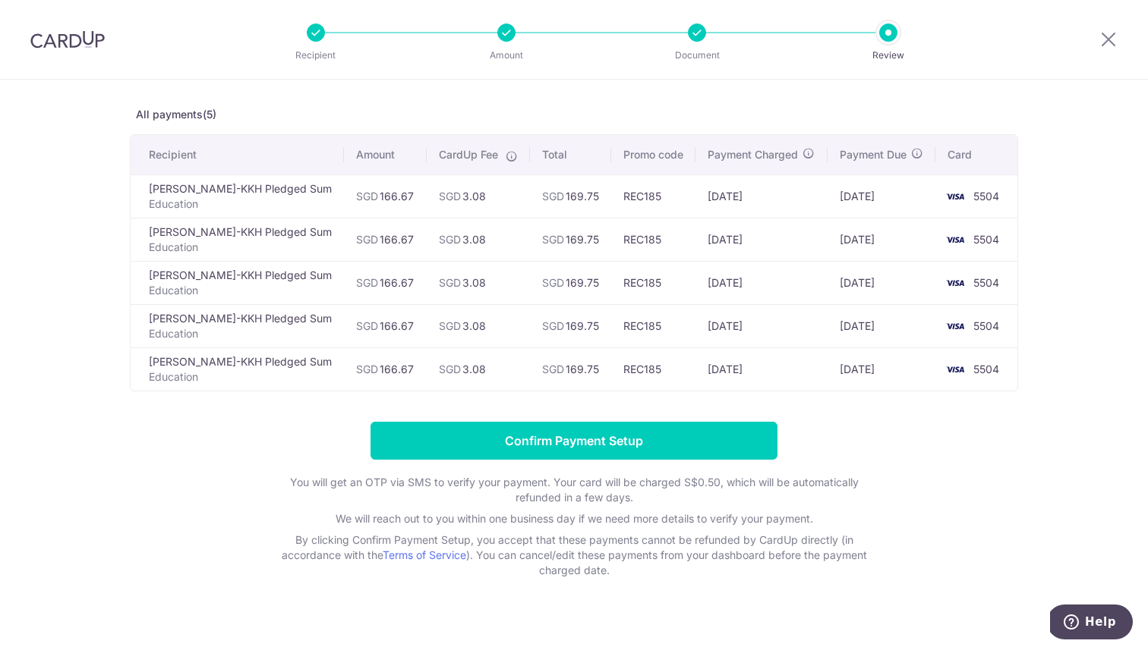
scroll to position [65, 0]
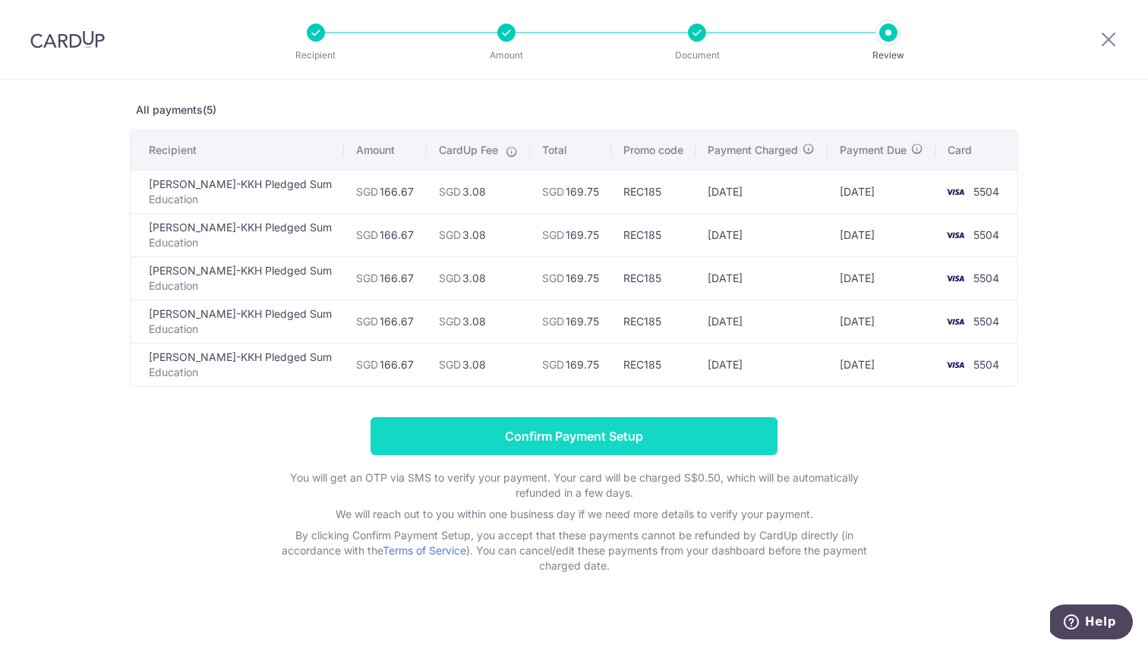
click at [669, 439] on input "Confirm Payment Setup" at bounding box center [573, 436] width 407 height 38
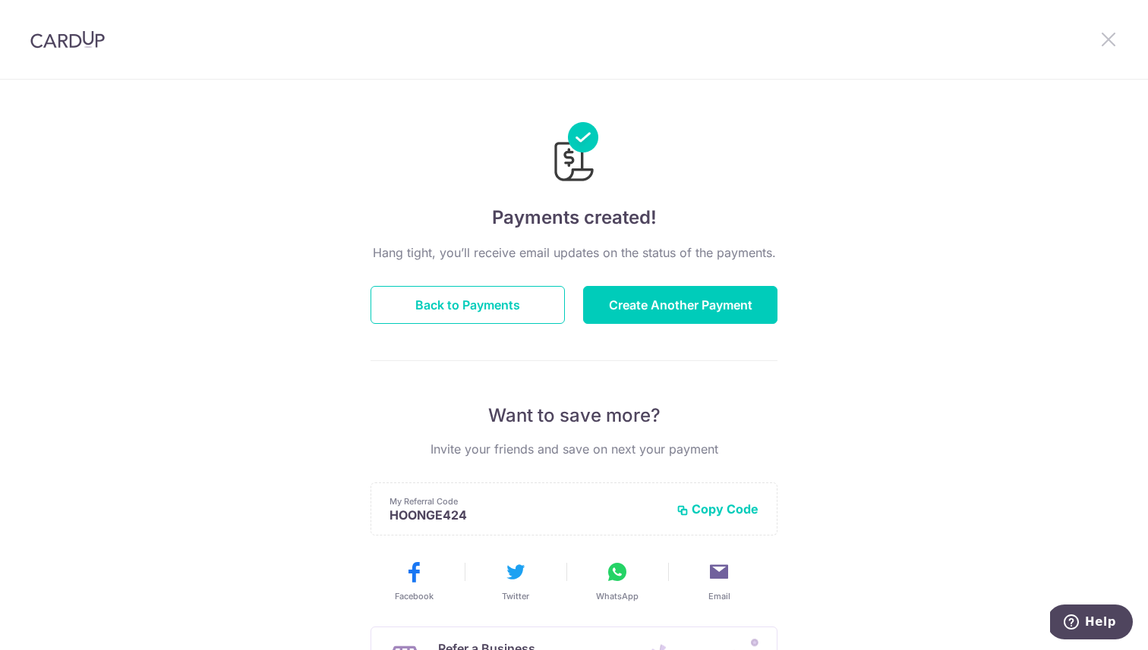
click at [1103, 33] on icon at bounding box center [1108, 39] width 18 height 19
